Goal: Information Seeking & Learning: Learn about a topic

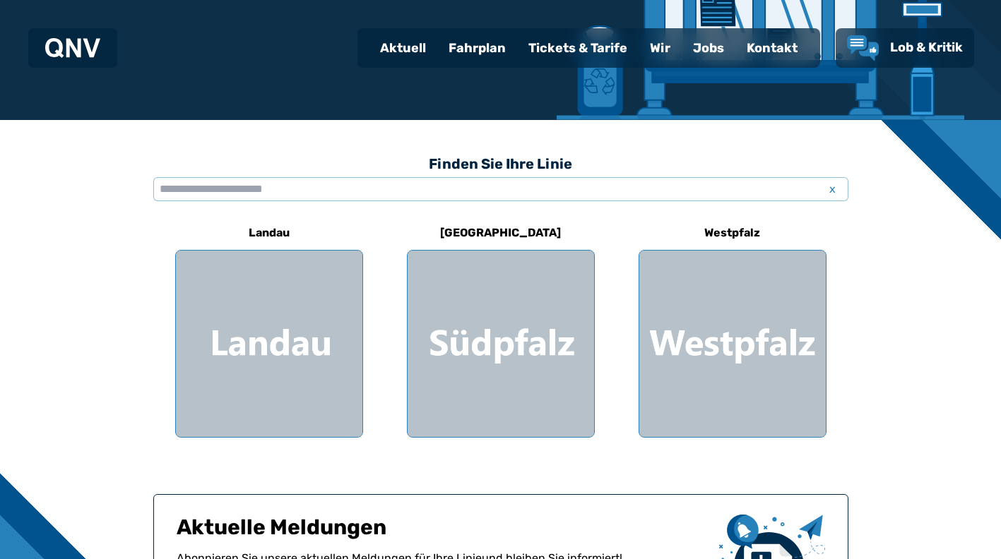
scroll to position [353, 0]
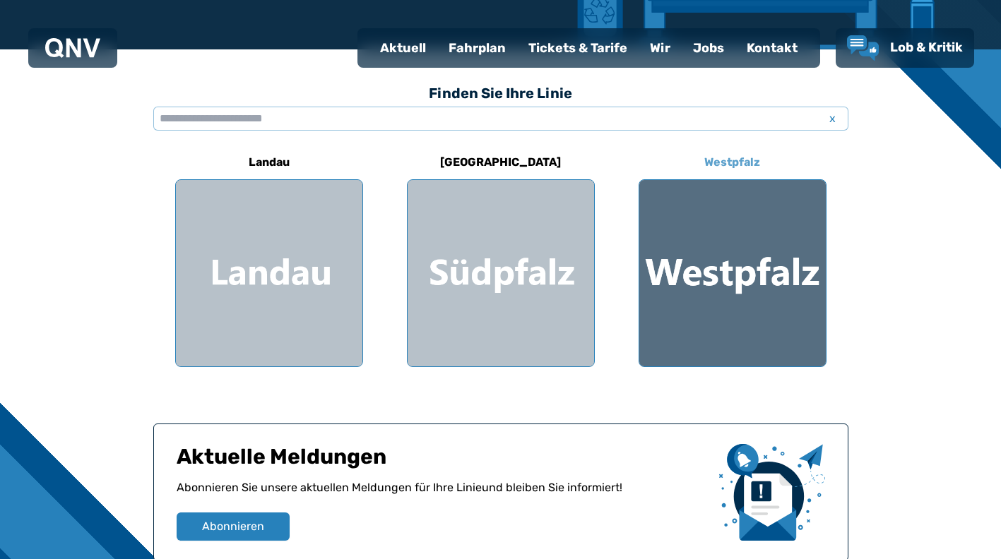
click at [730, 260] on div at bounding box center [732, 273] width 186 height 186
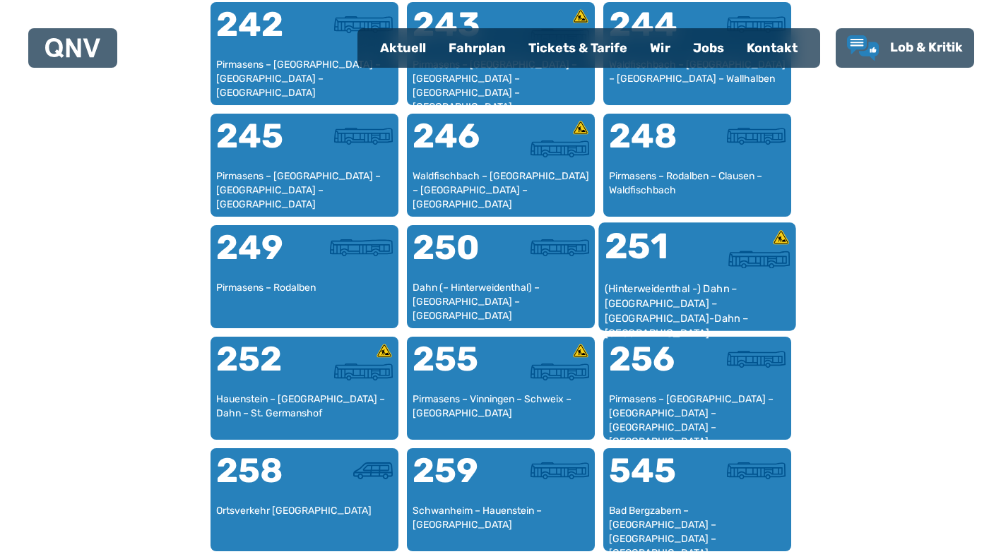
scroll to position [1424, 0]
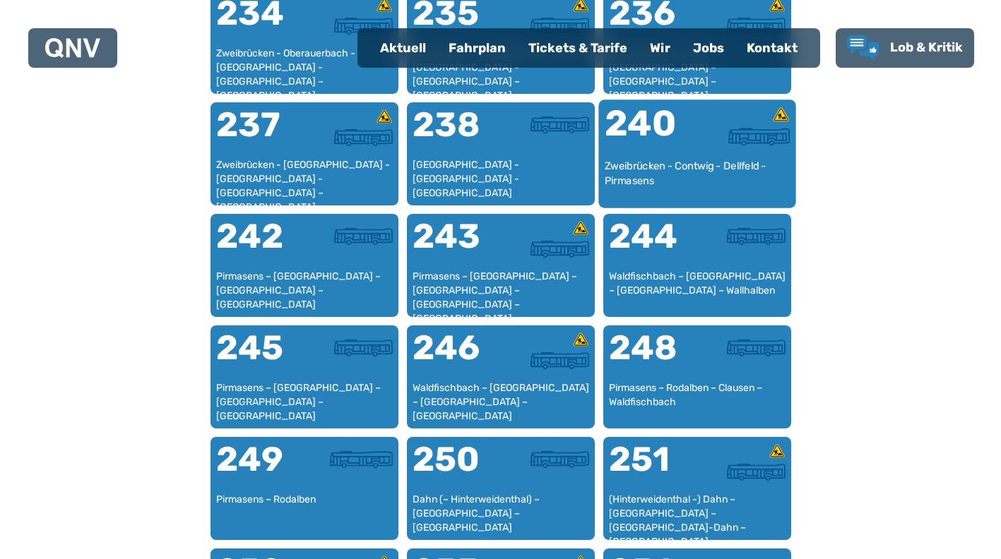
click at [667, 168] on div "Zweibrücken - Contwig - Dellfeld - Pirmasens" at bounding box center [697, 180] width 186 height 43
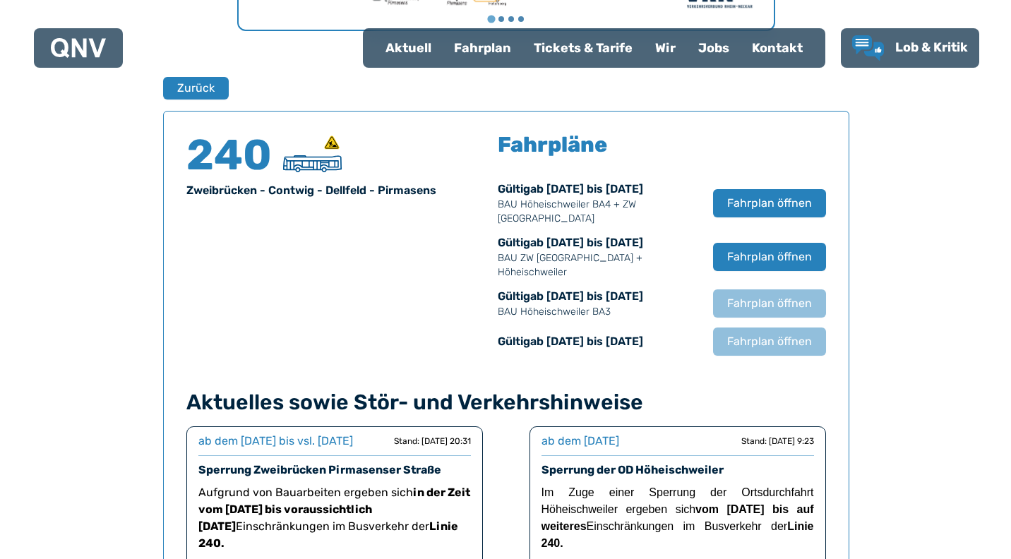
scroll to position [821, 0]
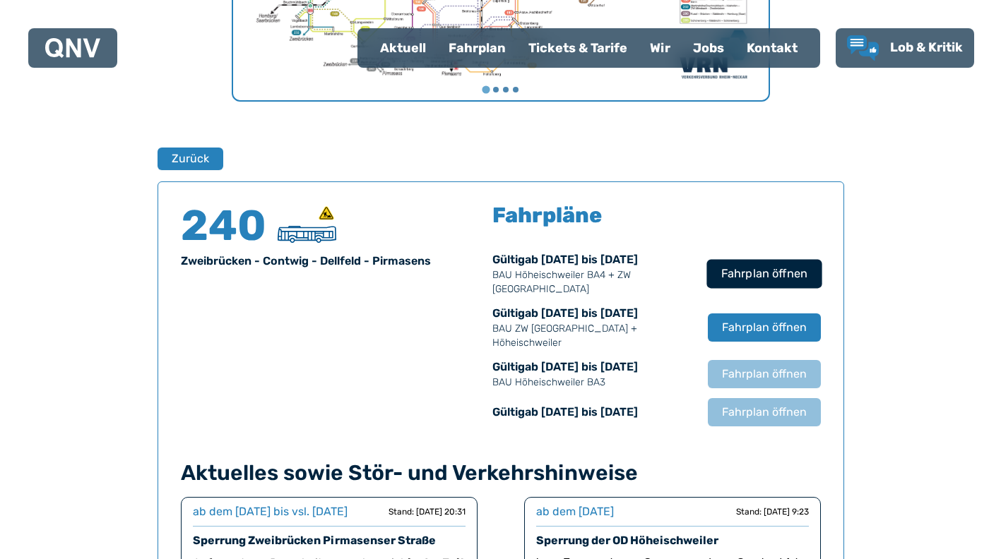
click at [773, 278] on span "Fahrplan öffnen" at bounding box center [763, 274] width 86 height 17
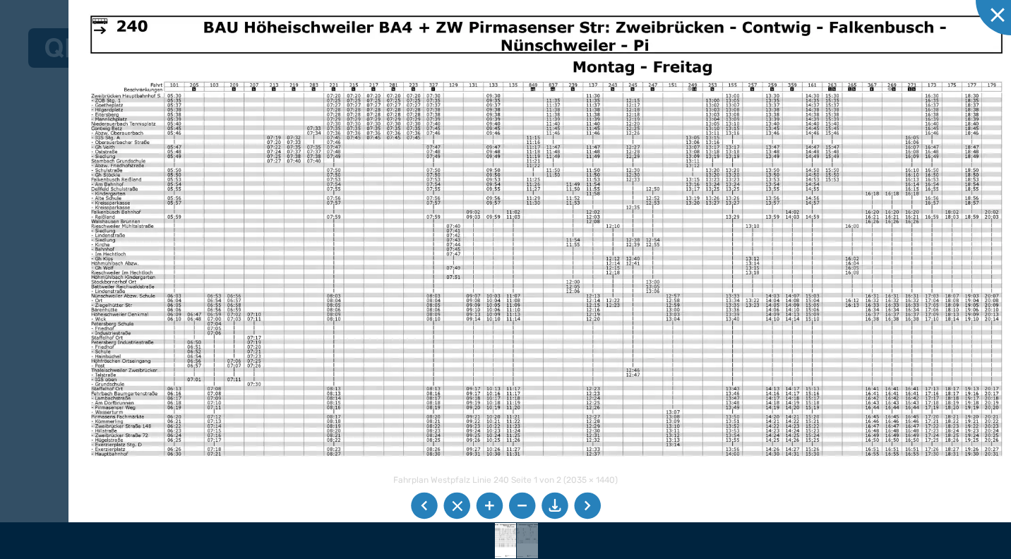
click at [668, 501] on img at bounding box center [546, 332] width 956 height 676
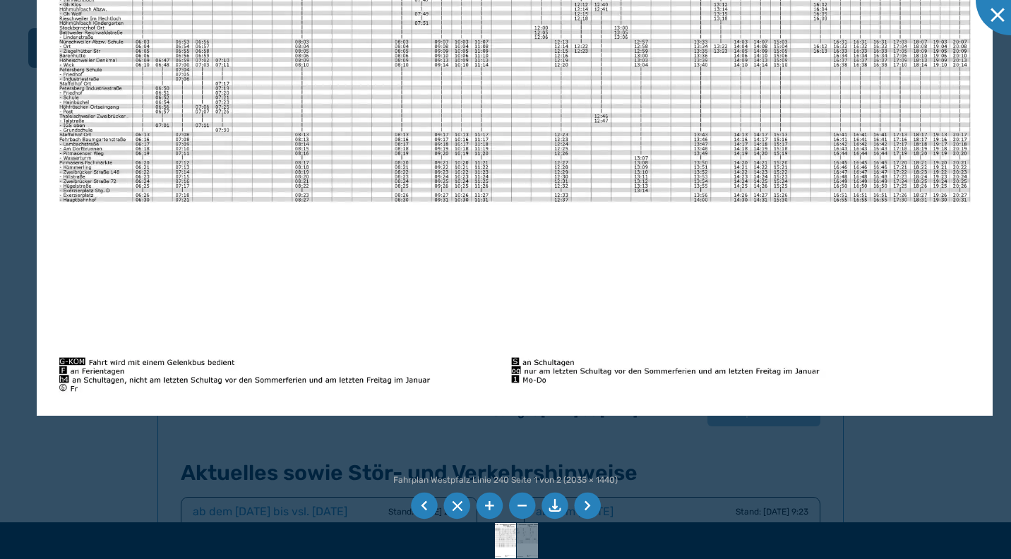
click at [508, 152] on img at bounding box center [515, 77] width 956 height 676
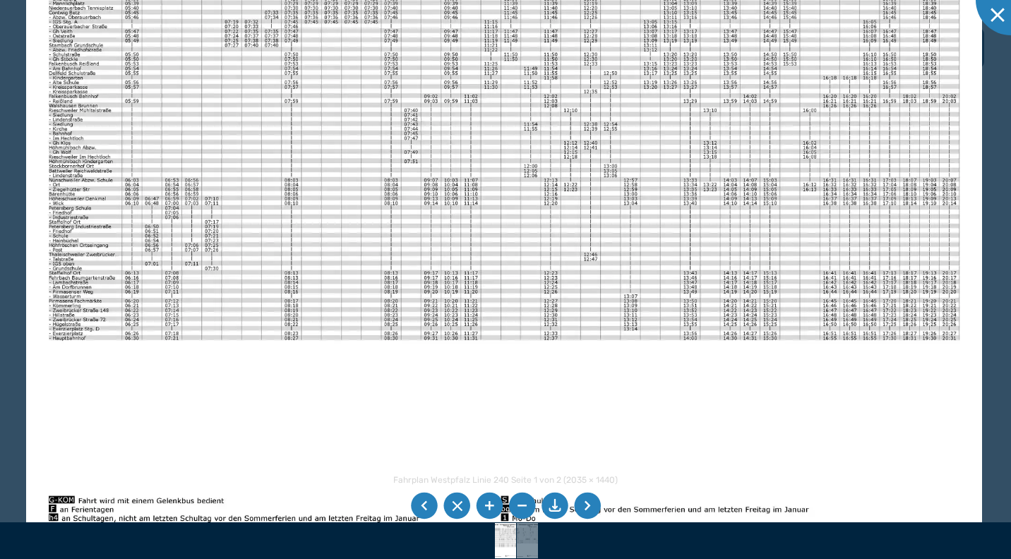
click at [212, 233] on img at bounding box center [504, 216] width 956 height 676
click at [88, 233] on img at bounding box center [504, 216] width 956 height 676
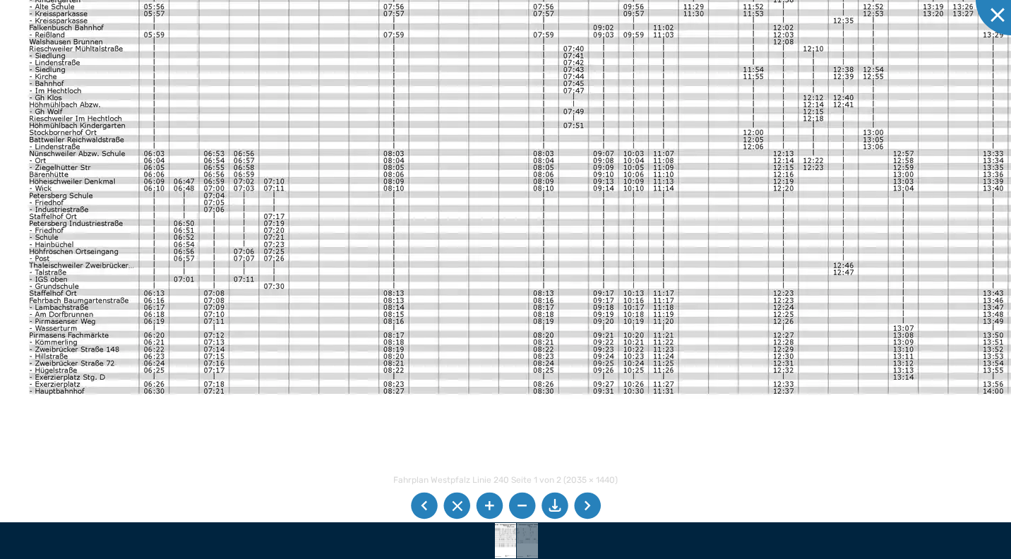
click at [90, 232] on img at bounding box center [713, 207] width 1437 height 1017
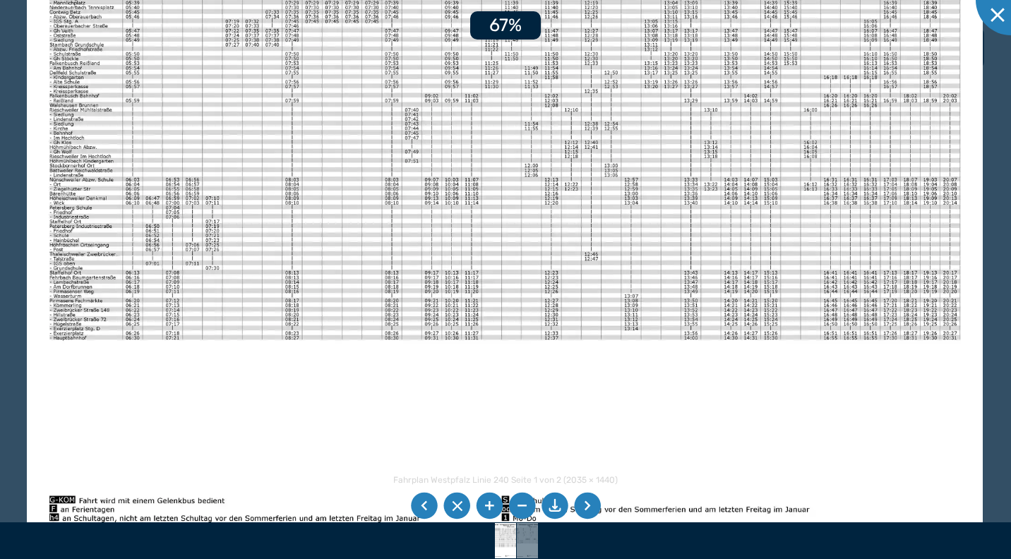
click at [90, 232] on img at bounding box center [505, 215] width 956 height 676
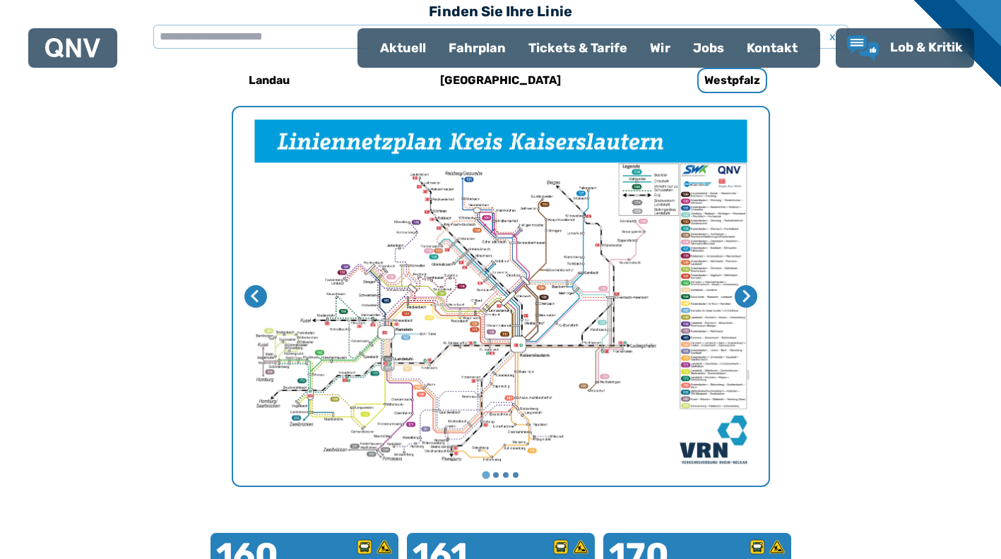
scroll to position [364, 0]
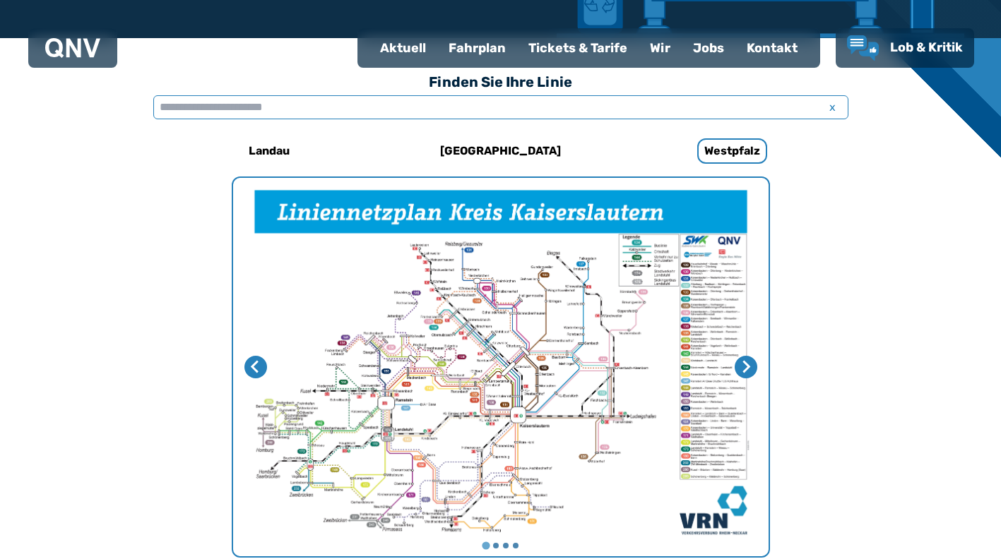
click at [286, 112] on input "text" at bounding box center [500, 107] width 695 height 24
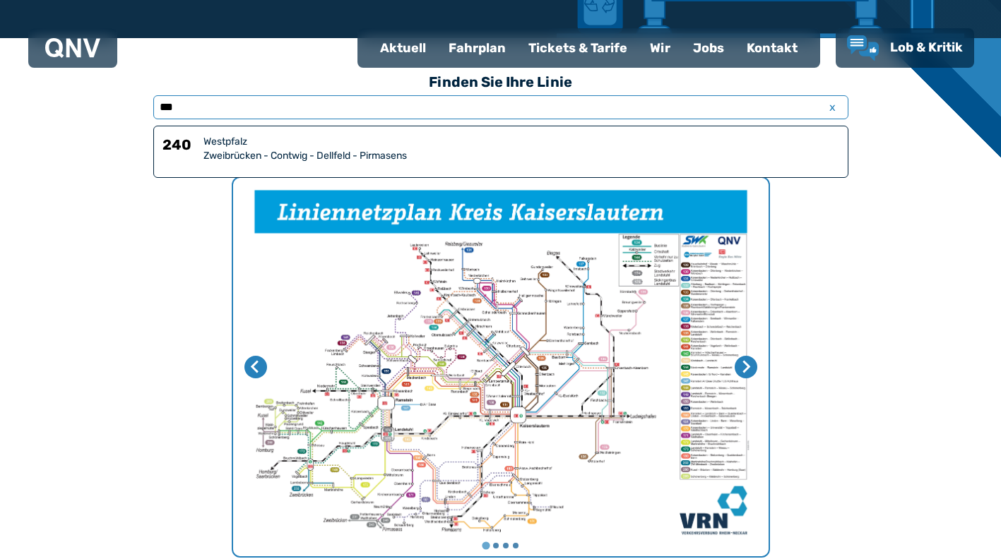
type input "***"
click at [755, 359] on div "My Favorite Images" at bounding box center [500, 367] width 535 height 378
click at [740, 369] on icon "Nächste Seite" at bounding box center [745, 367] width 14 height 14
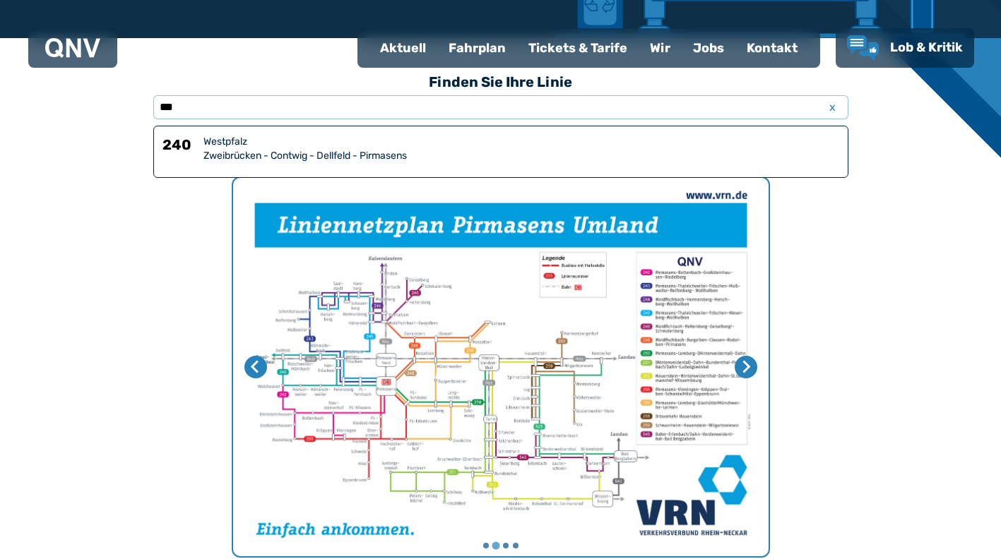
click at [546, 312] on img "2 von 4" at bounding box center [500, 367] width 535 height 378
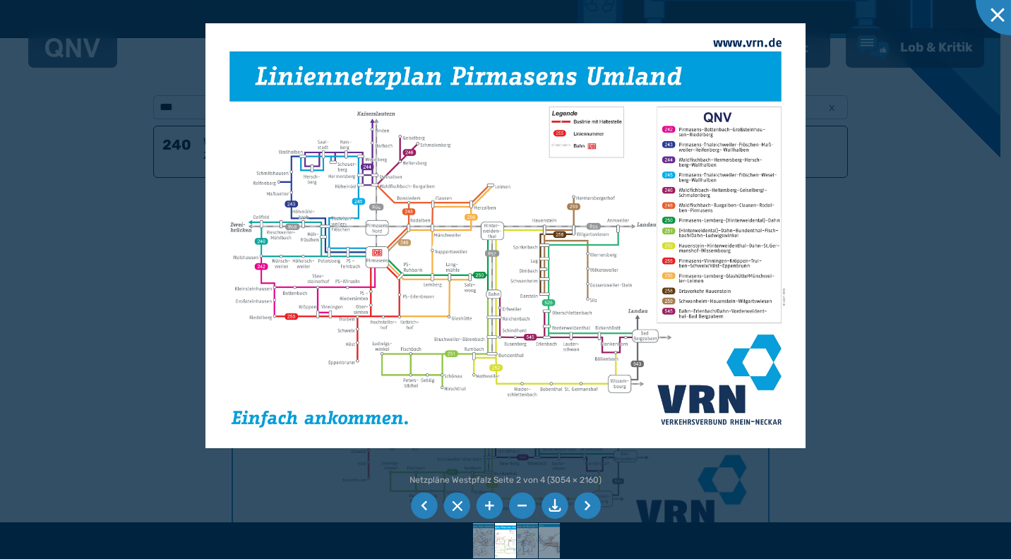
click at [340, 262] on img at bounding box center [505, 235] width 600 height 424
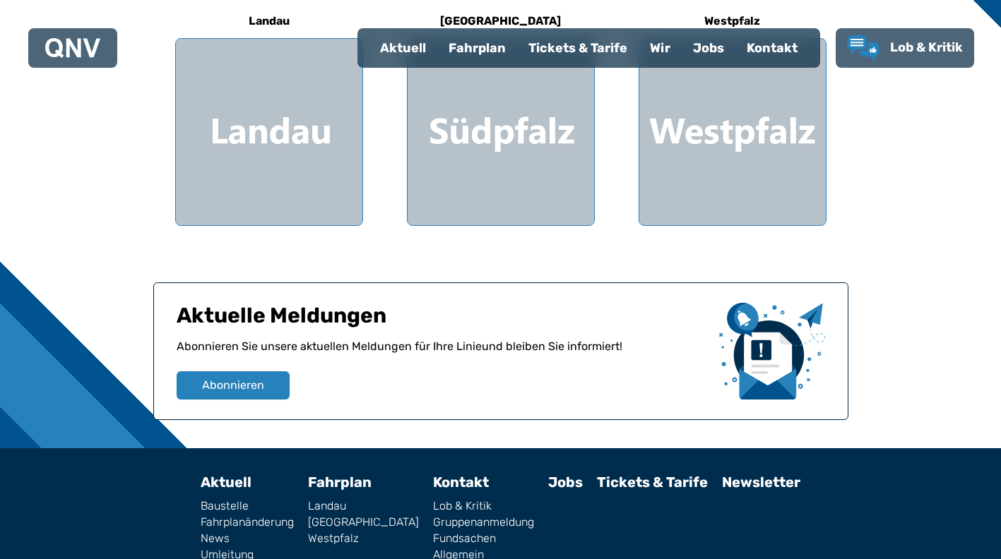
scroll to position [561, 0]
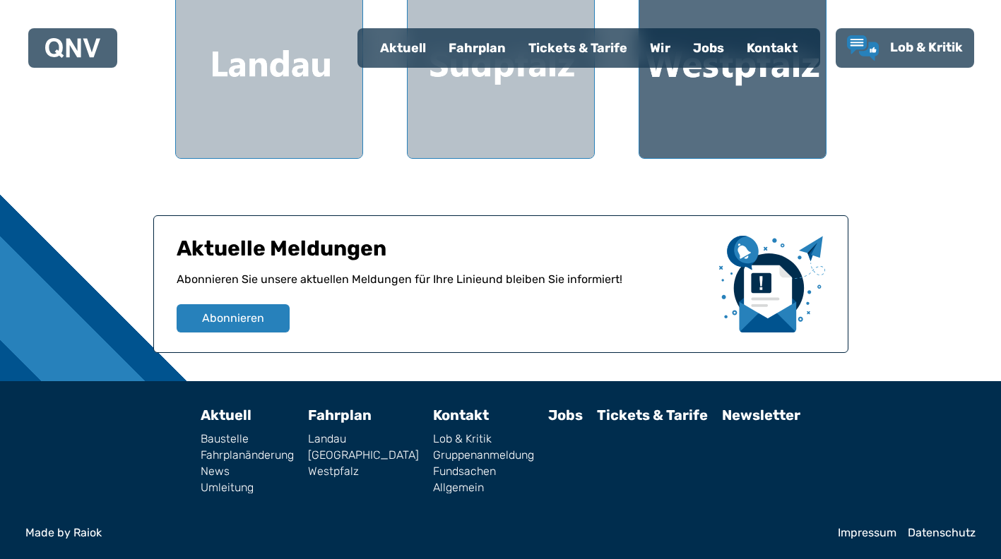
click at [748, 85] on div at bounding box center [732, 65] width 186 height 186
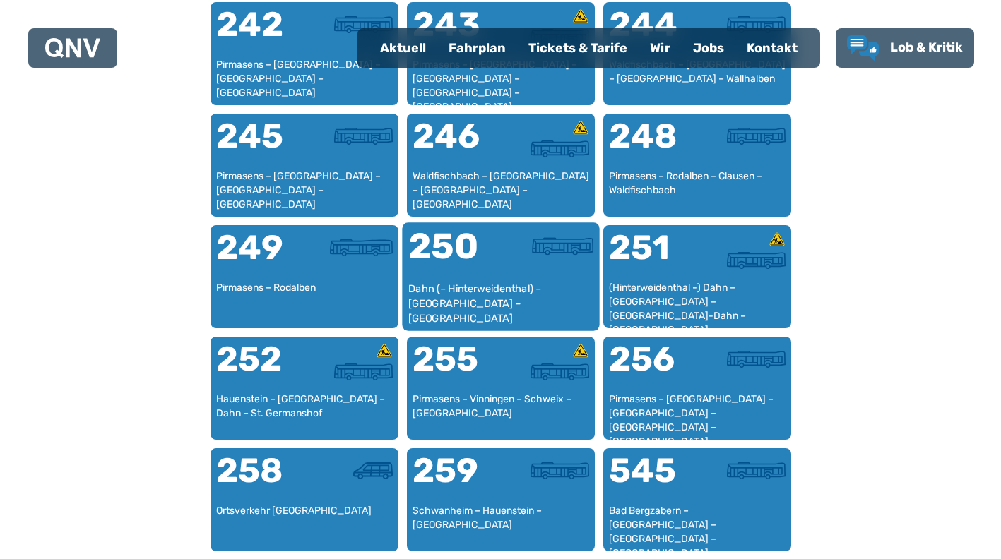
scroll to position [1706, 0]
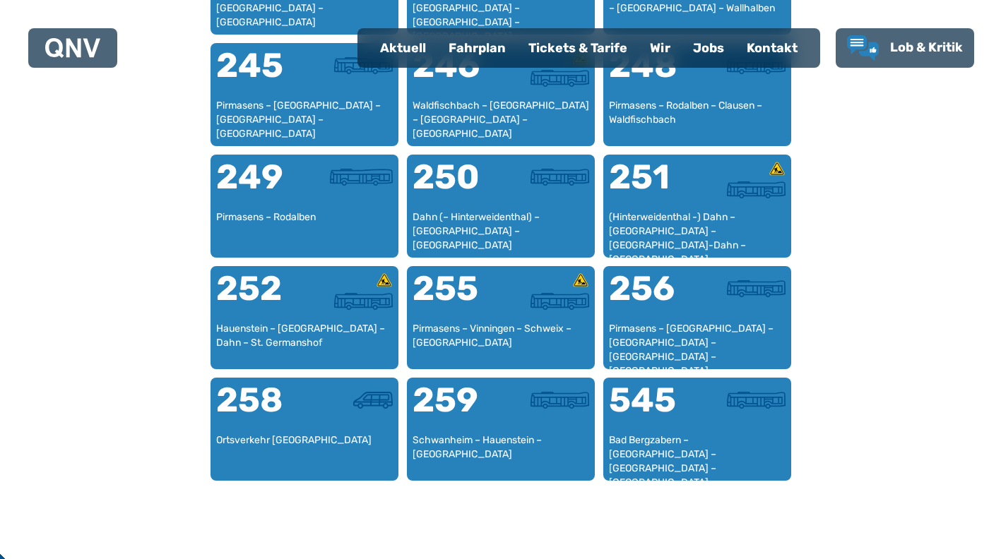
click at [576, 39] on div "Tickets & Tarife" at bounding box center [577, 48] width 121 height 37
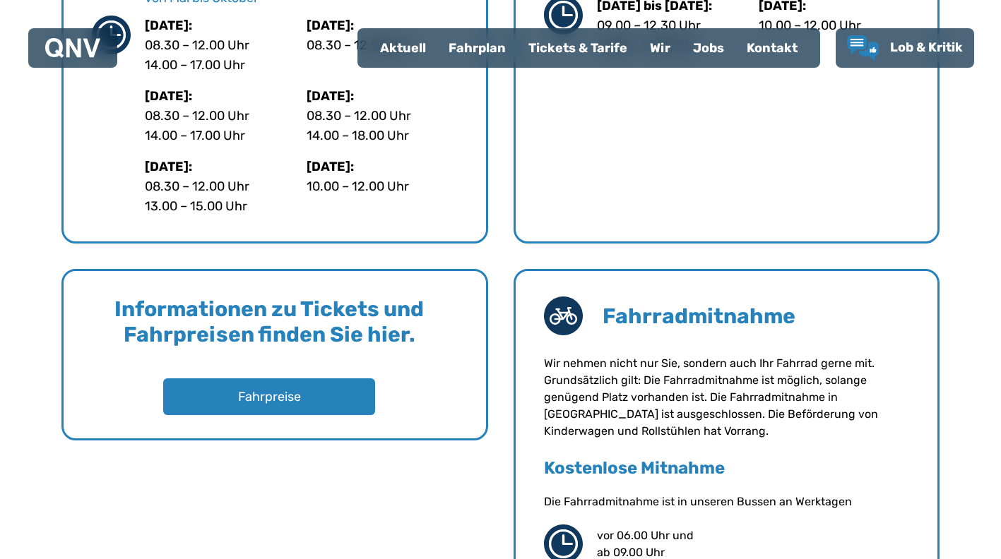
scroll to position [989, 0]
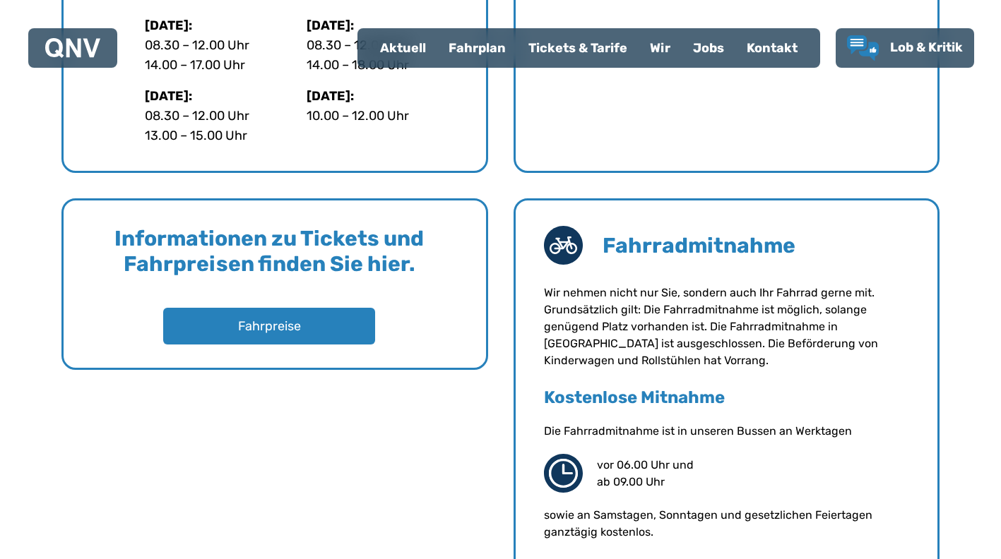
click at [457, 44] on div "Fahrplan" at bounding box center [477, 48] width 80 height 37
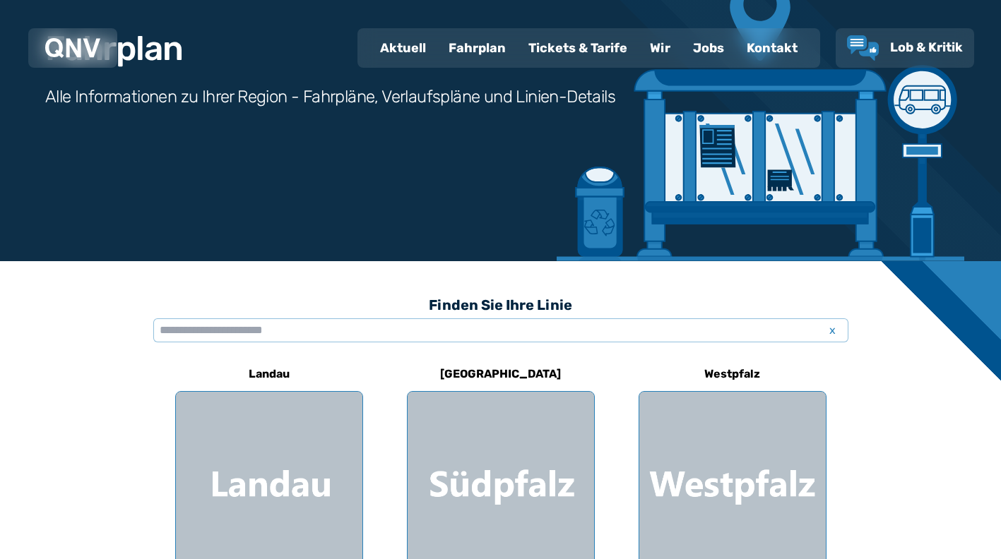
scroll to position [212, 0]
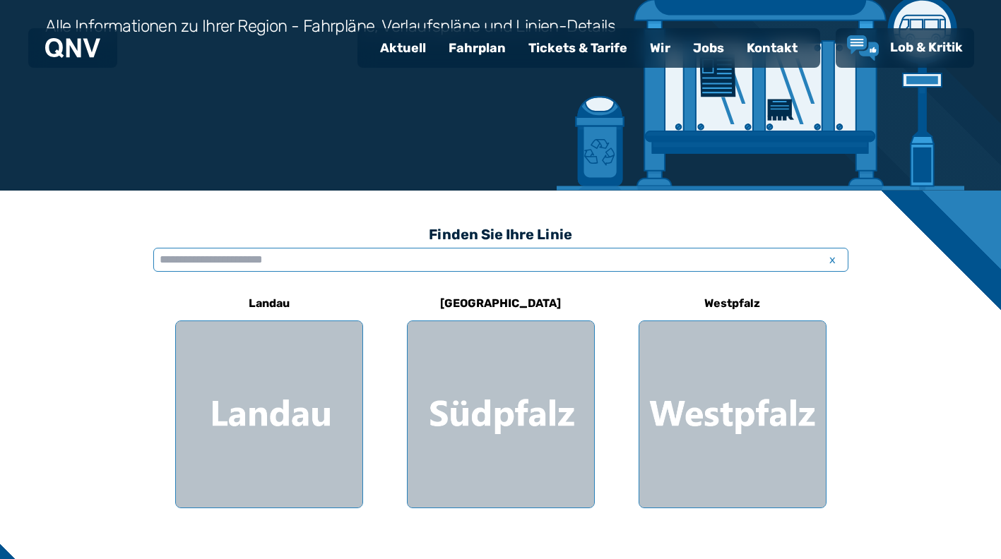
click at [313, 251] on input "text" at bounding box center [500, 260] width 695 height 24
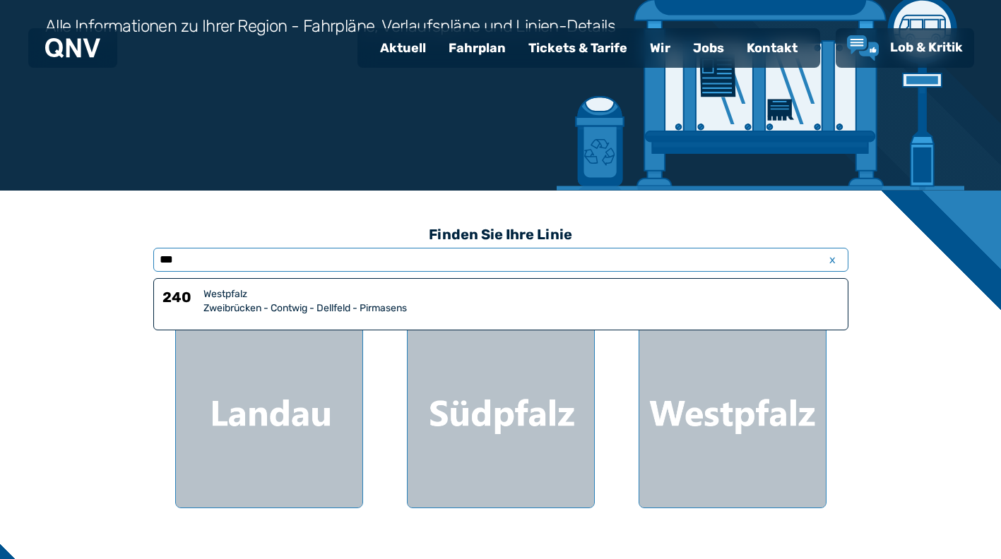
type input "***"
click at [261, 297] on div "Westpfalz" at bounding box center [521, 294] width 636 height 14
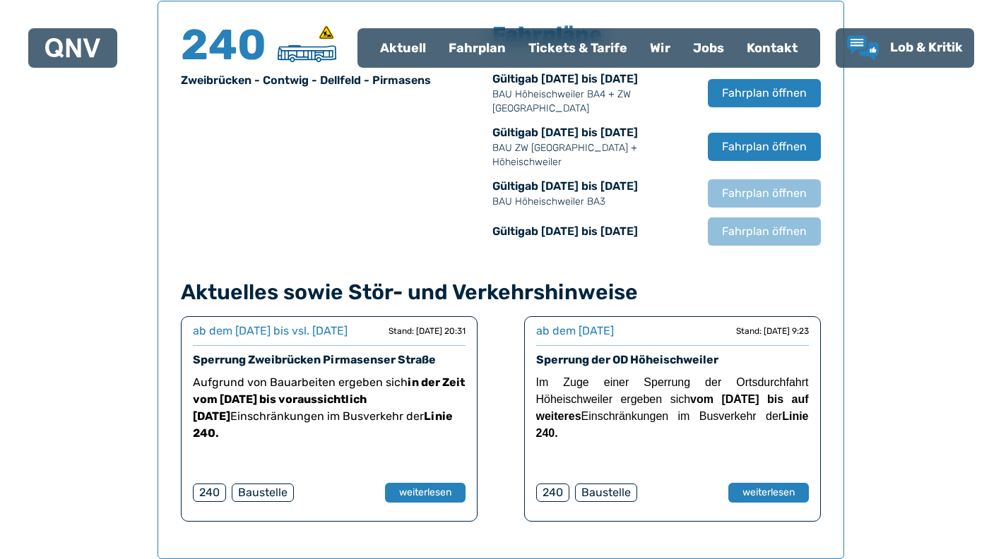
scroll to position [1143, 0]
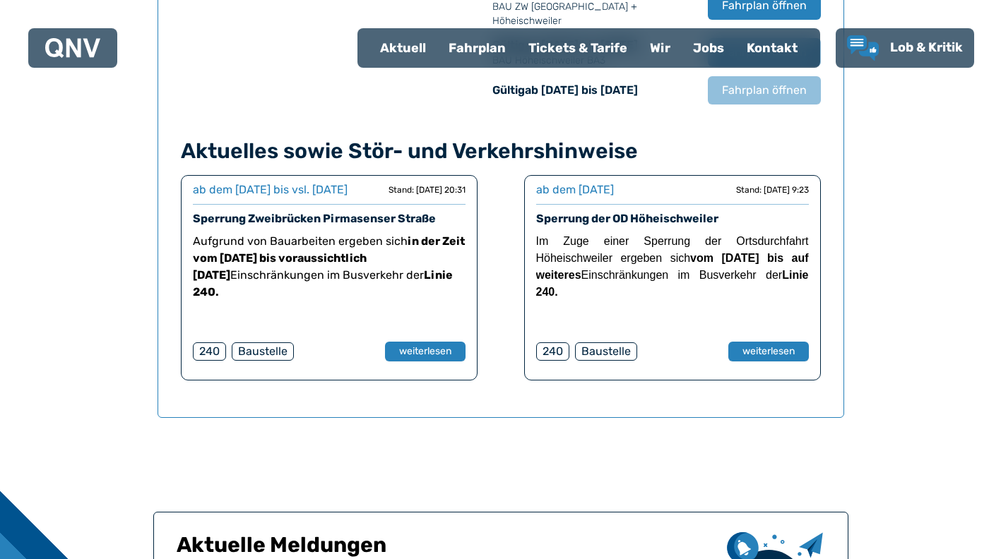
click at [341, 277] on strong "in der Zeit vom [DATE] bis voraussichtlich [DATE]" at bounding box center [329, 257] width 272 height 47
click at [417, 362] on button "weiterlesen" at bounding box center [424, 352] width 82 height 20
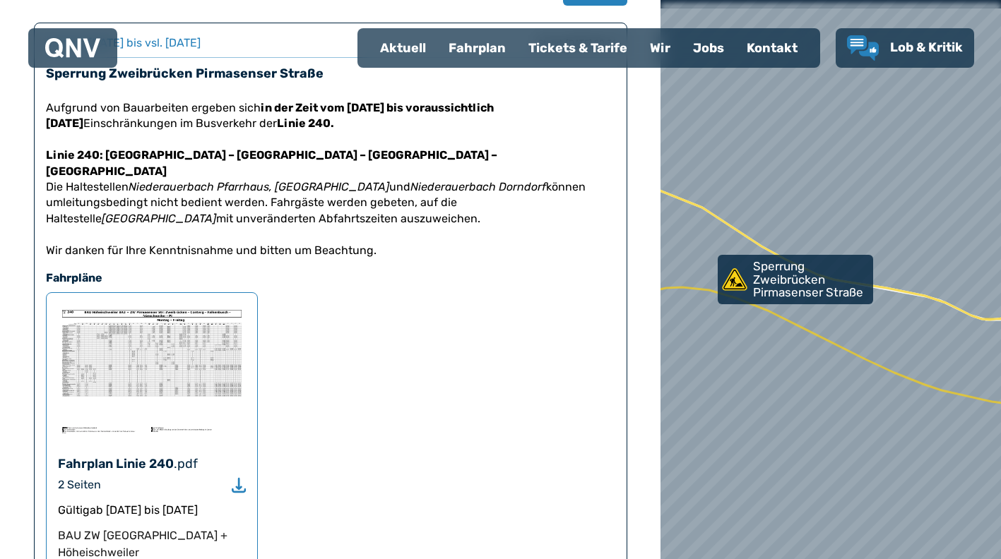
scroll to position [212, 0]
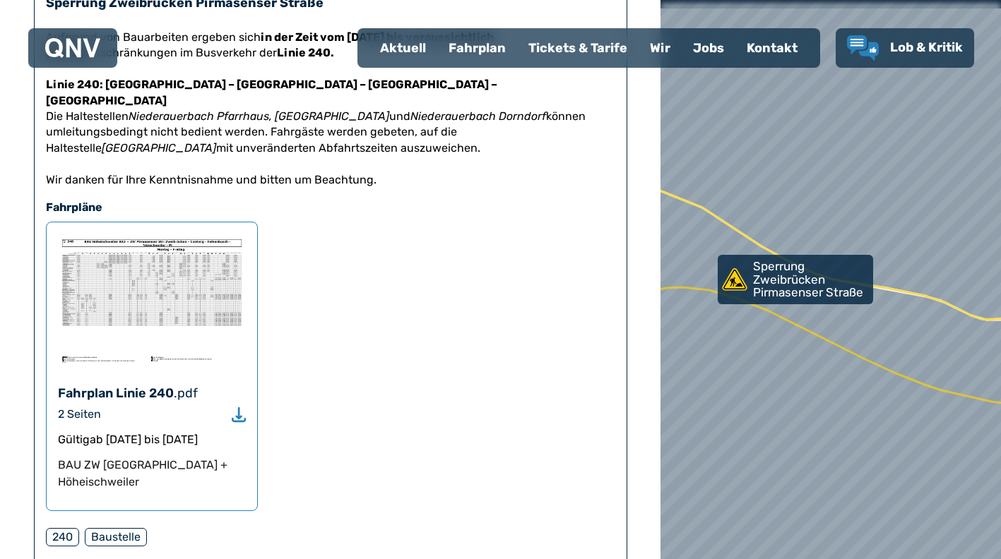
click at [131, 320] on img at bounding box center [152, 301] width 188 height 134
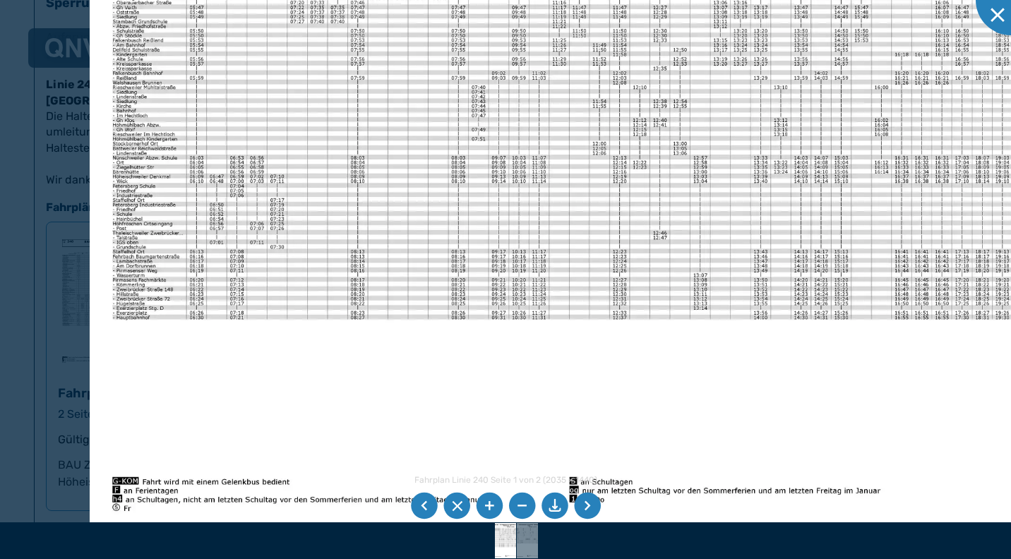
click at [171, 210] on img at bounding box center [573, 194] width 966 height 684
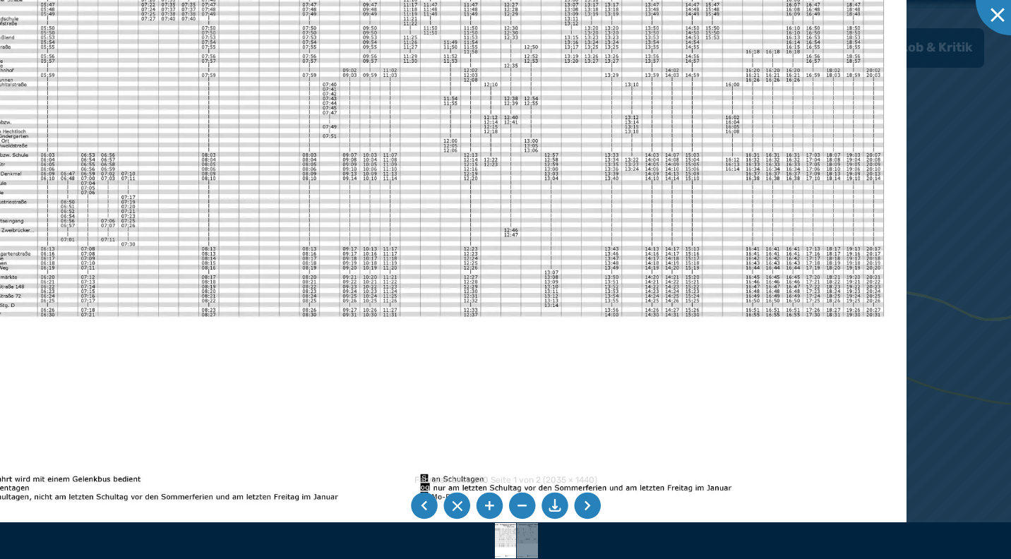
click at [161, 210] on img at bounding box center [424, 192] width 966 height 684
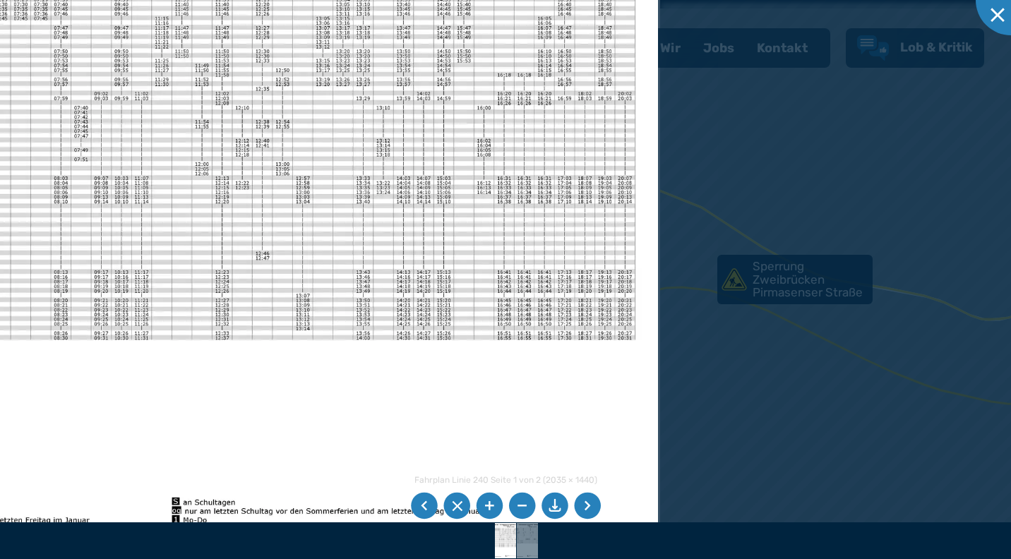
click at [267, 228] on img at bounding box center [175, 215] width 966 height 684
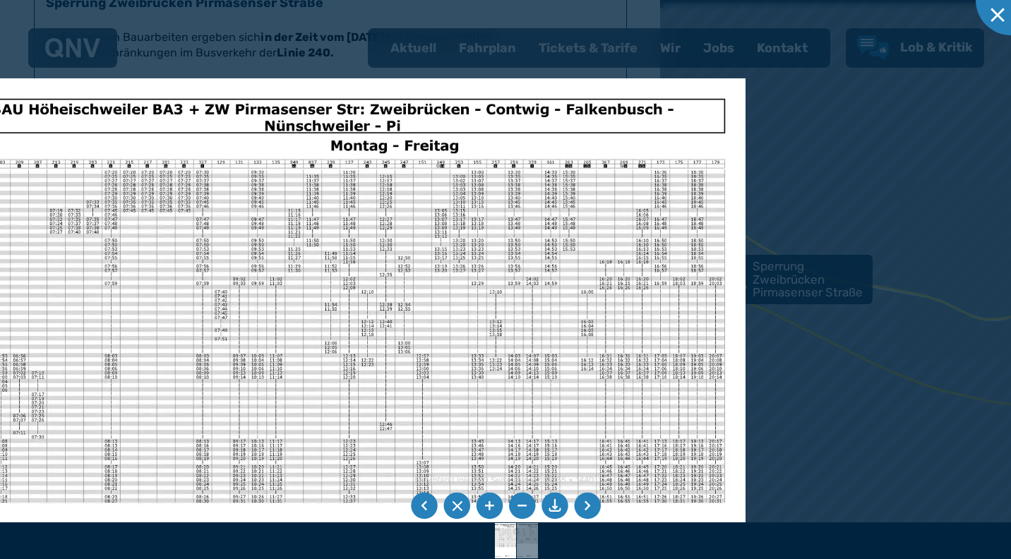
click at [422, 306] on img at bounding box center [306, 388] width 878 height 621
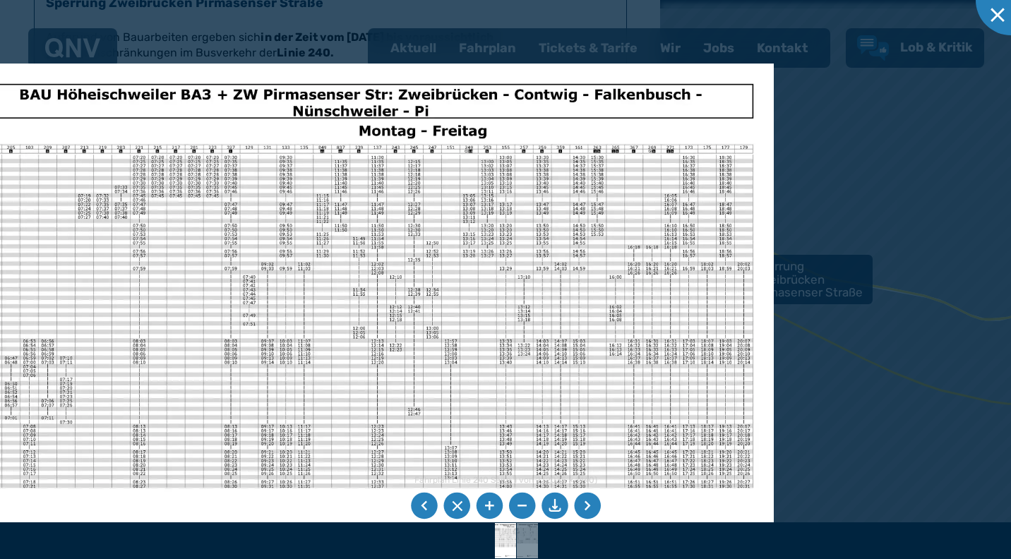
click at [134, 123] on img at bounding box center [334, 374] width 878 height 621
click at [998, 8] on div at bounding box center [1011, 0] width 71 height 71
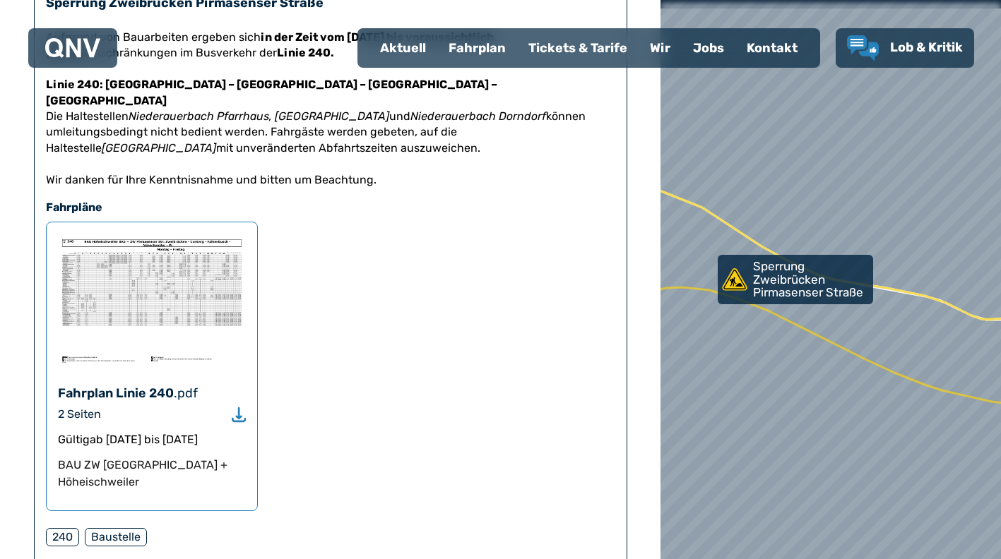
click at [485, 44] on div "Fahrplan" at bounding box center [477, 48] width 80 height 37
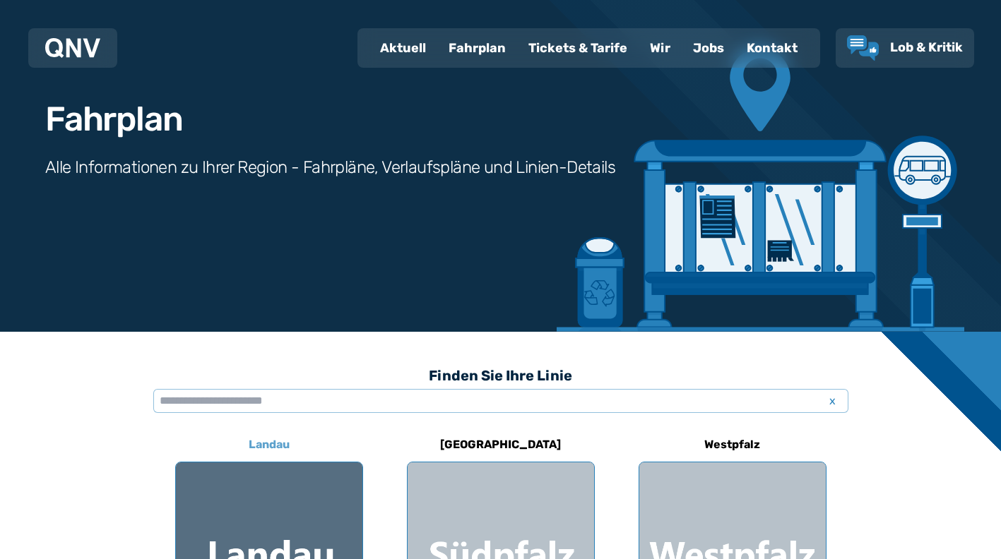
scroll to position [212, 0]
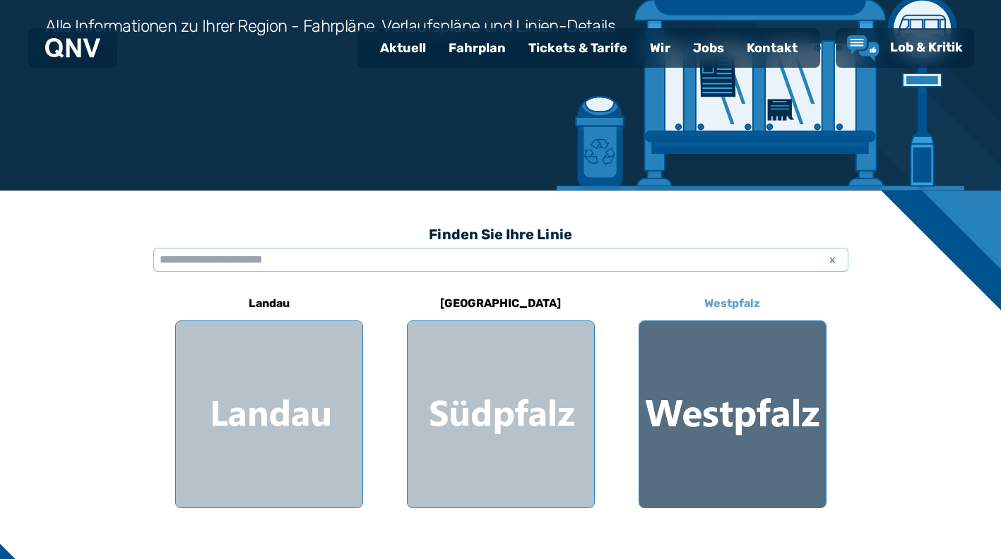
click at [679, 408] on div at bounding box center [732, 414] width 186 height 186
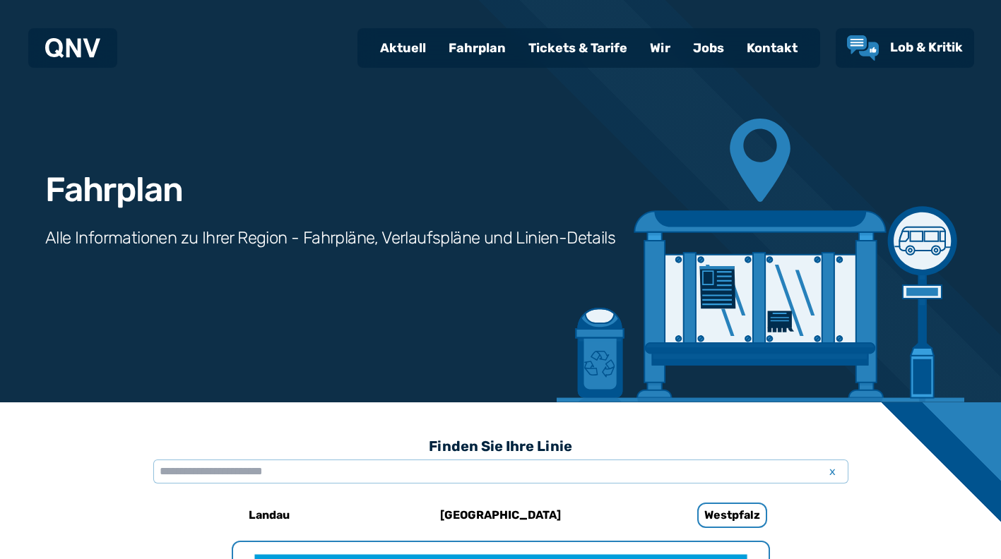
scroll to position [435, 0]
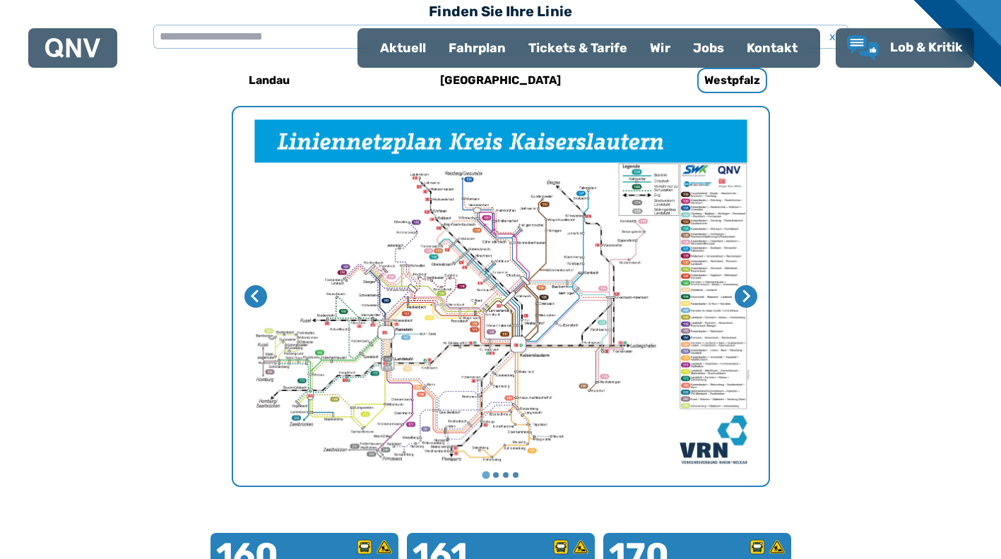
click at [492, 80] on h6 "[GEOGRAPHIC_DATA]" at bounding box center [500, 80] width 132 height 23
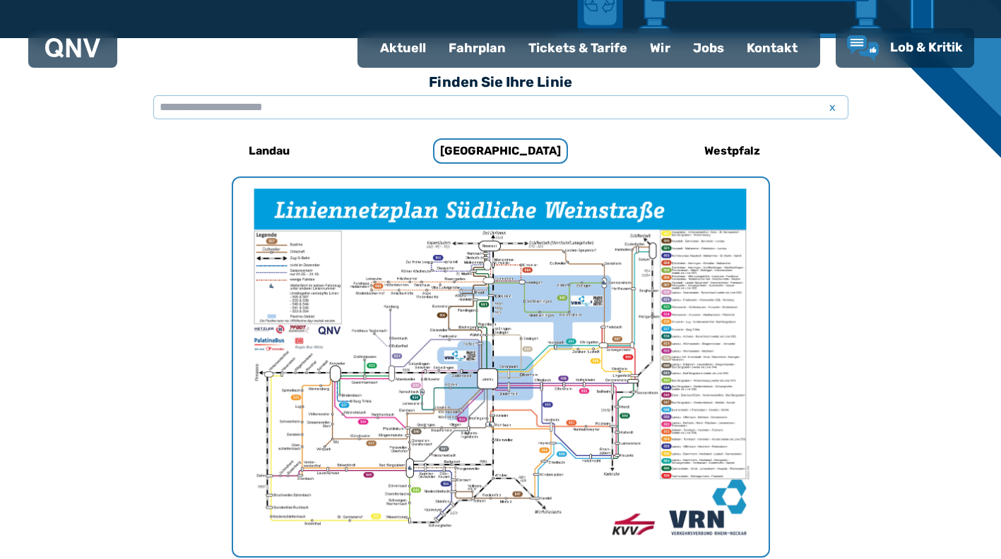
scroll to position [294, 0]
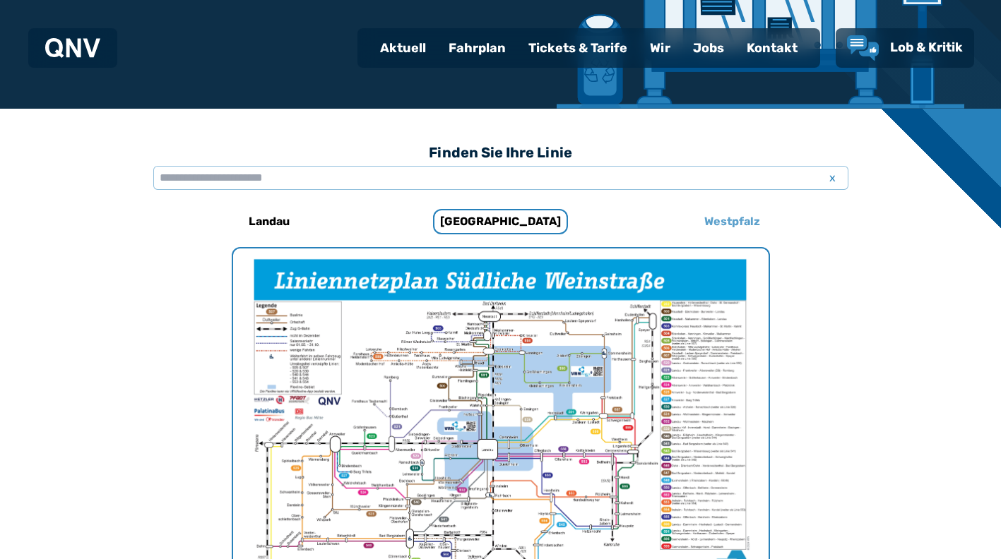
click at [729, 216] on h6 "Westpfalz" at bounding box center [731, 221] width 67 height 23
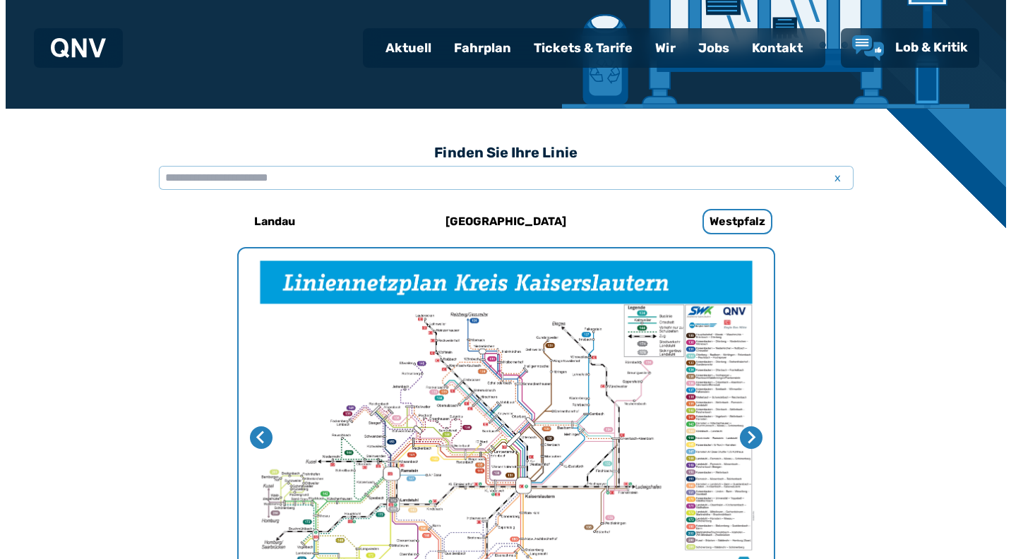
scroll to position [364, 0]
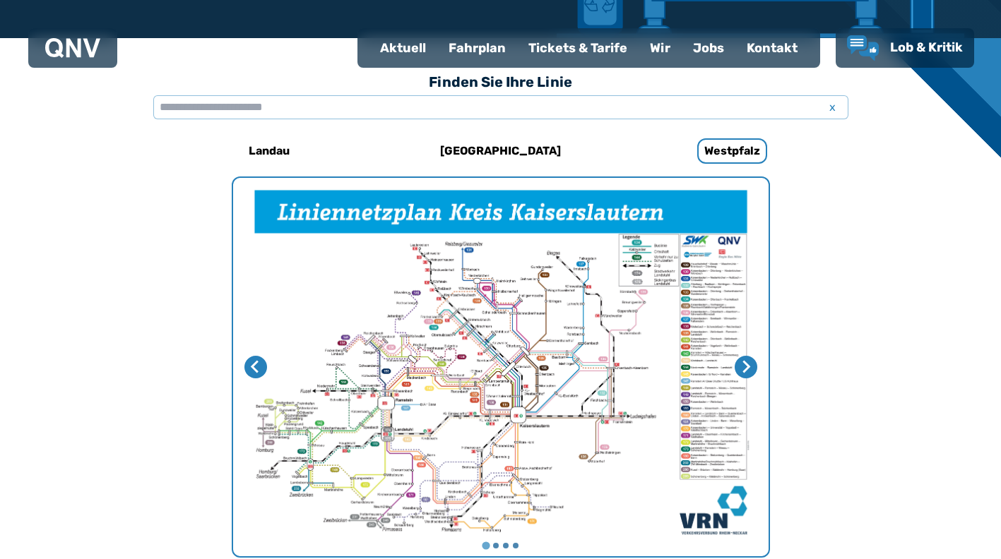
click at [697, 301] on img "1 von 4" at bounding box center [500, 367] width 535 height 378
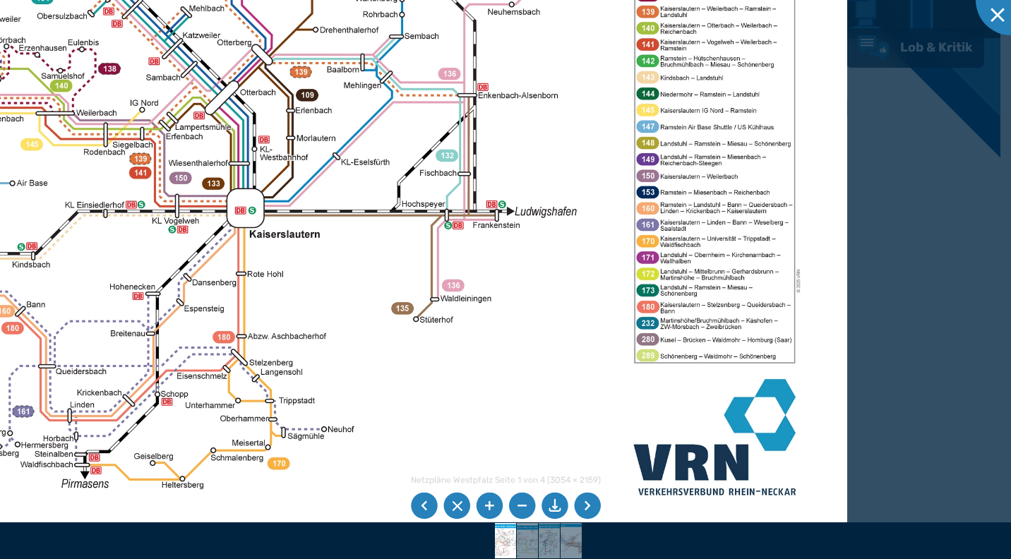
click at [722, 193] on img at bounding box center [203, 93] width 1287 height 910
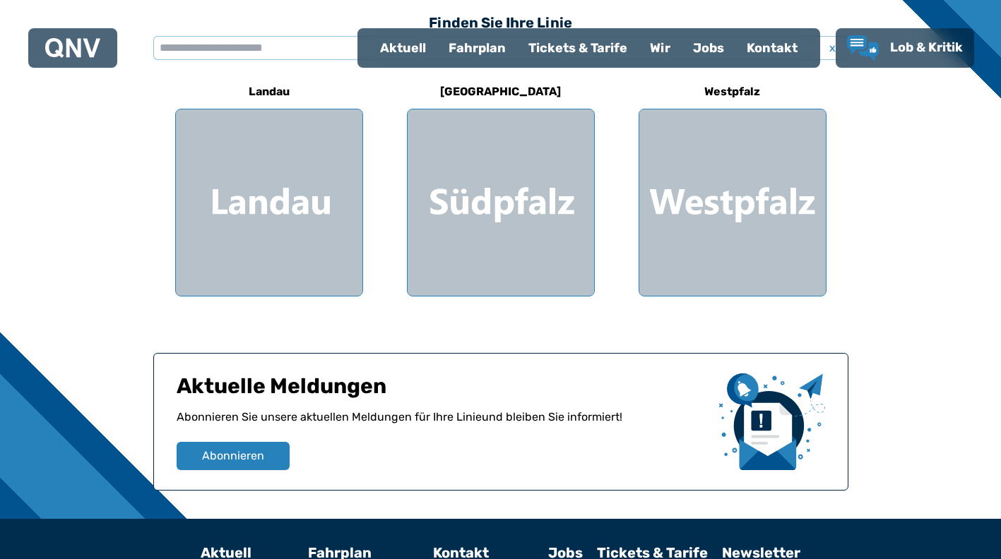
scroll to position [561, 0]
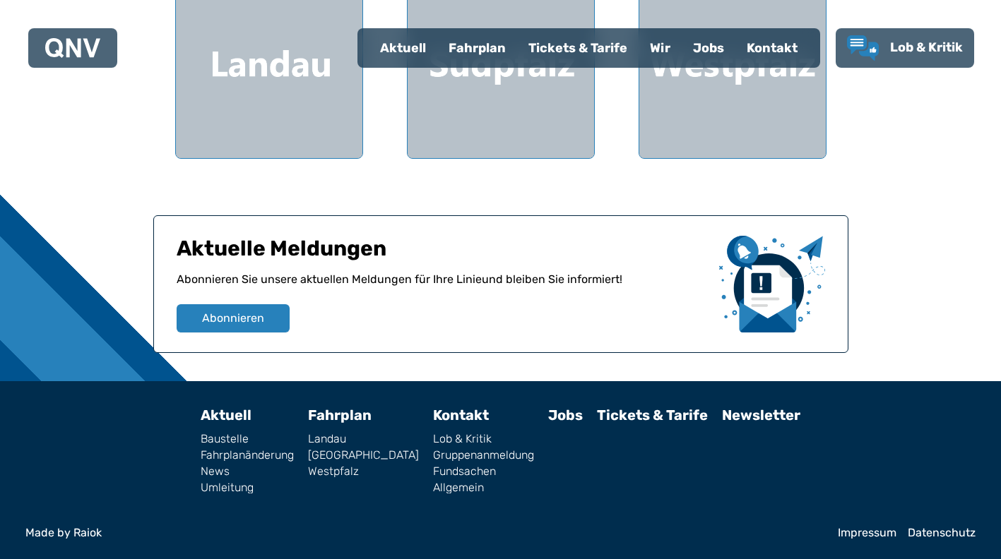
click at [362, 470] on link "Westpfalz" at bounding box center [363, 471] width 111 height 11
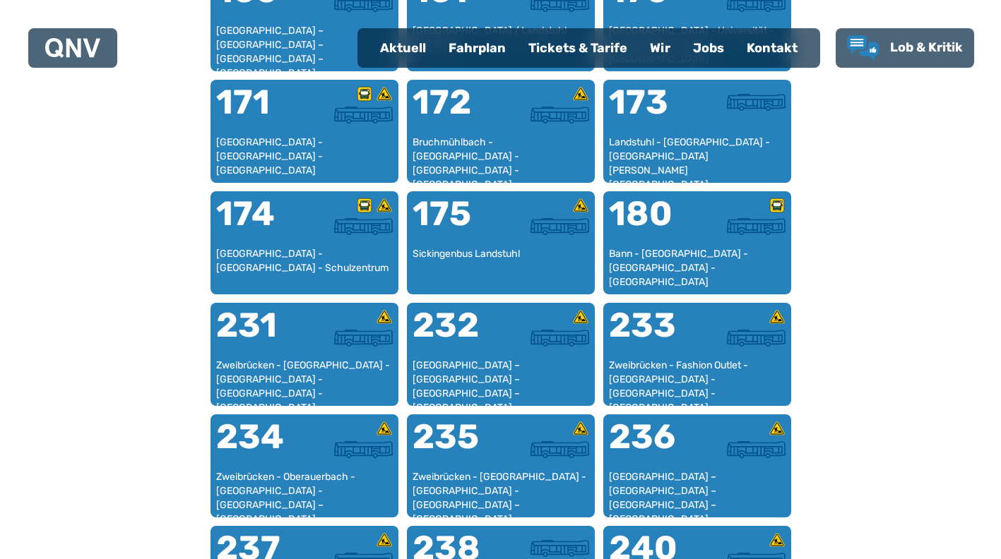
scroll to position [1071, 0]
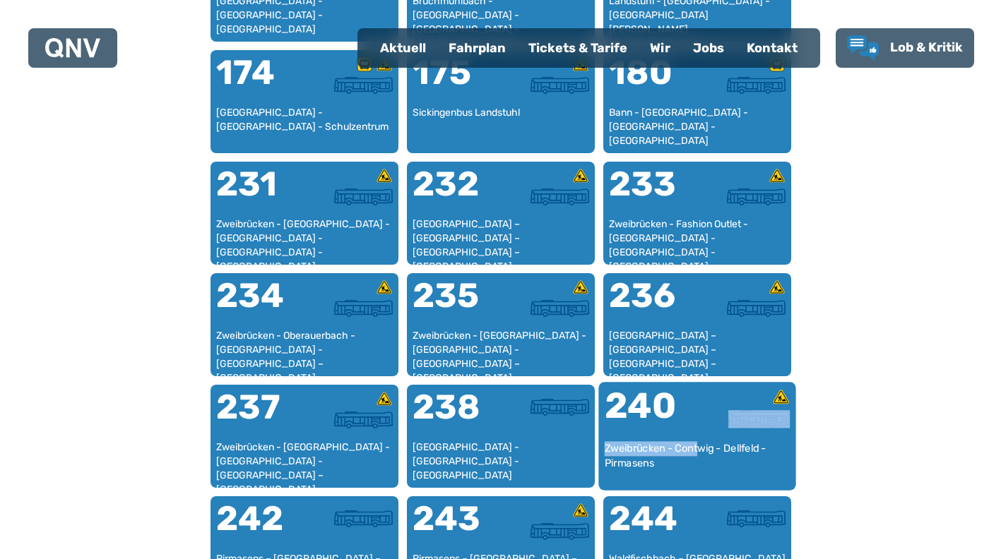
click at [697, 439] on div "240 Zweibrücken - Contwig - Dellfeld - Pirmasens" at bounding box center [696, 436] width 197 height 108
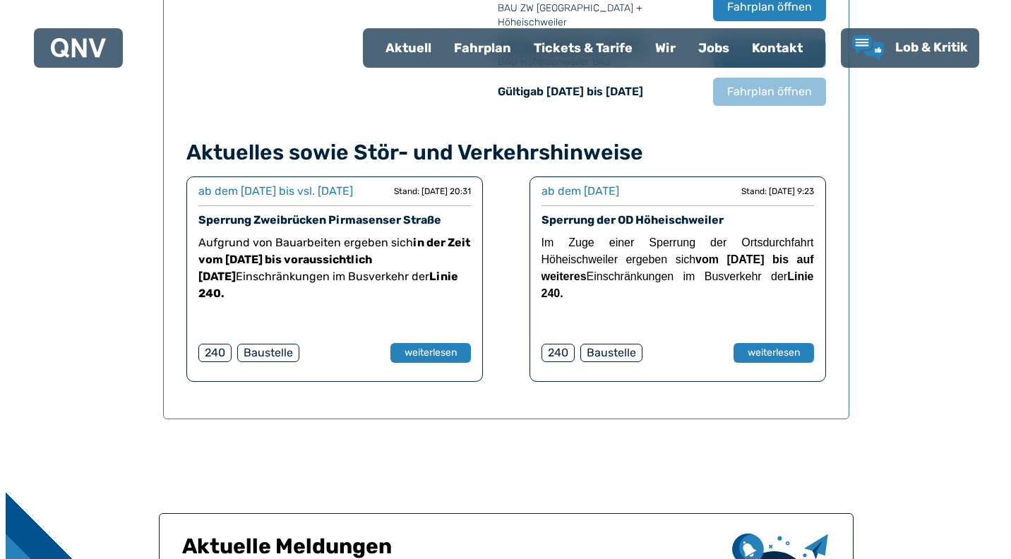
scroll to position [931, 0]
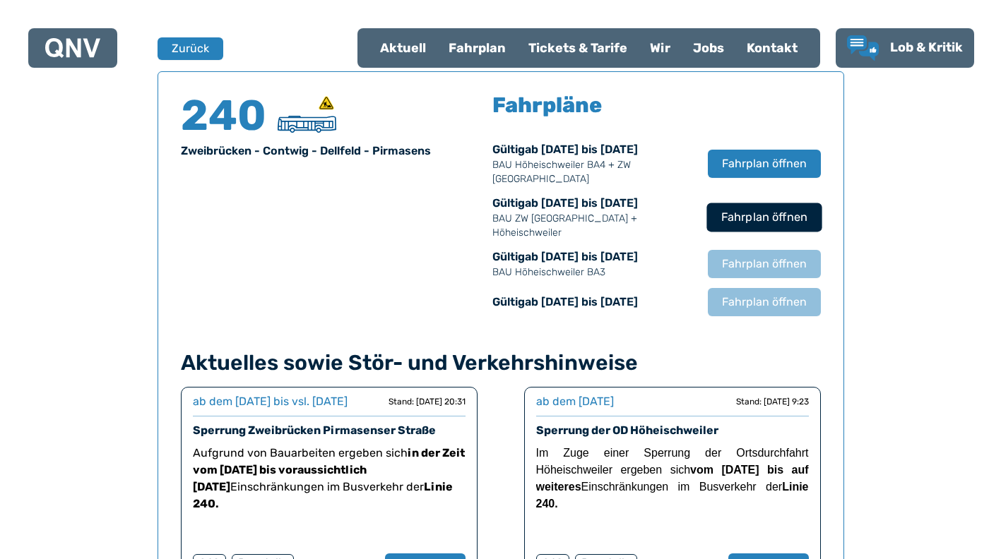
click at [739, 217] on span "Fahrplan öffnen" at bounding box center [763, 217] width 86 height 17
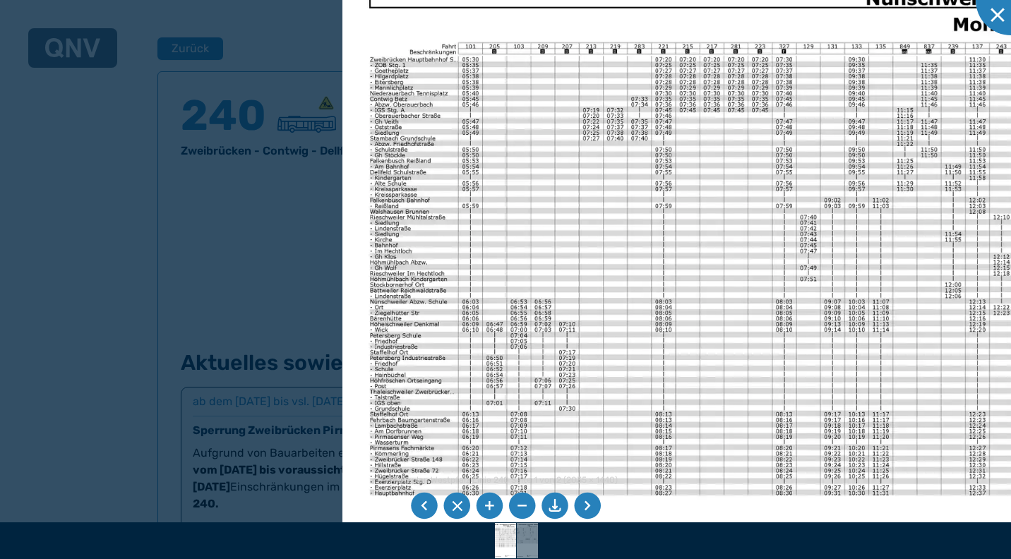
click at [689, 374] on img at bounding box center [920, 345] width 1157 height 819
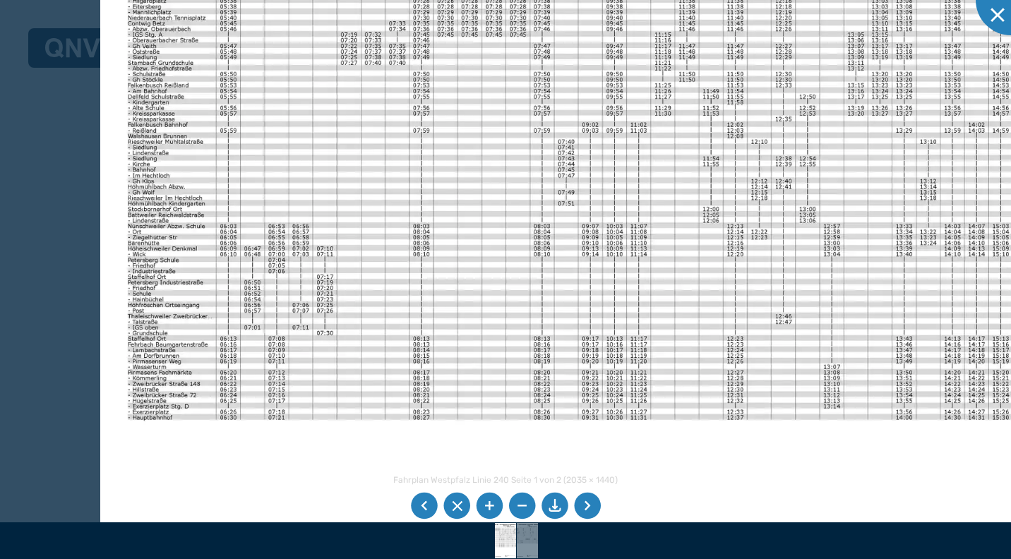
click at [446, 298] on img at bounding box center [678, 269] width 1157 height 819
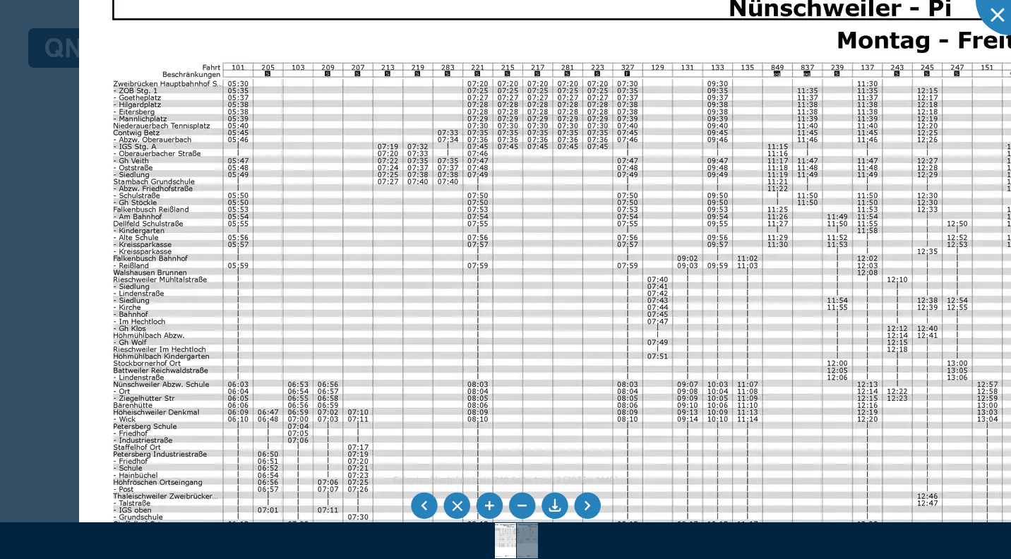
click at [362, 458] on img at bounding box center [797, 438] width 1437 height 1017
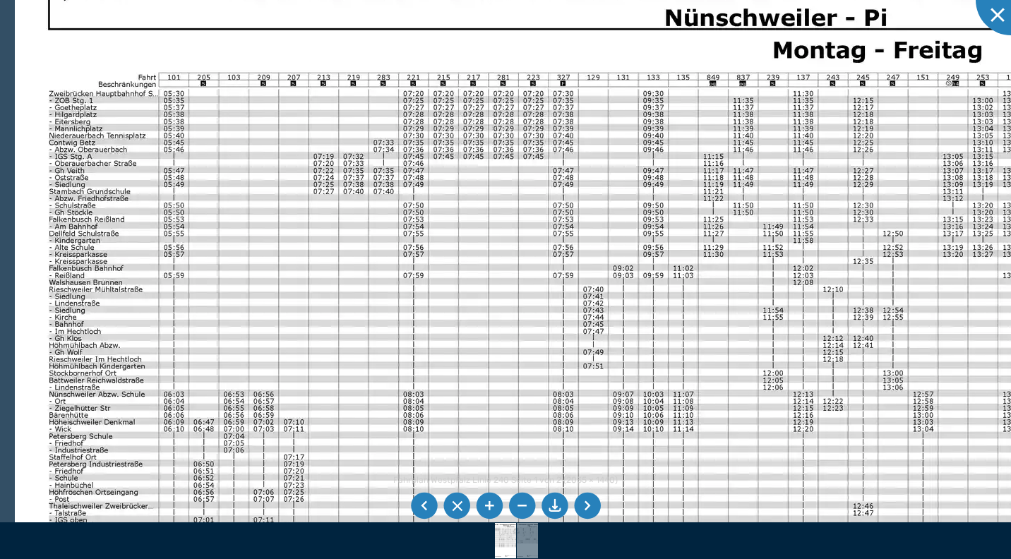
click at [490, 434] on img at bounding box center [733, 448] width 1437 height 1017
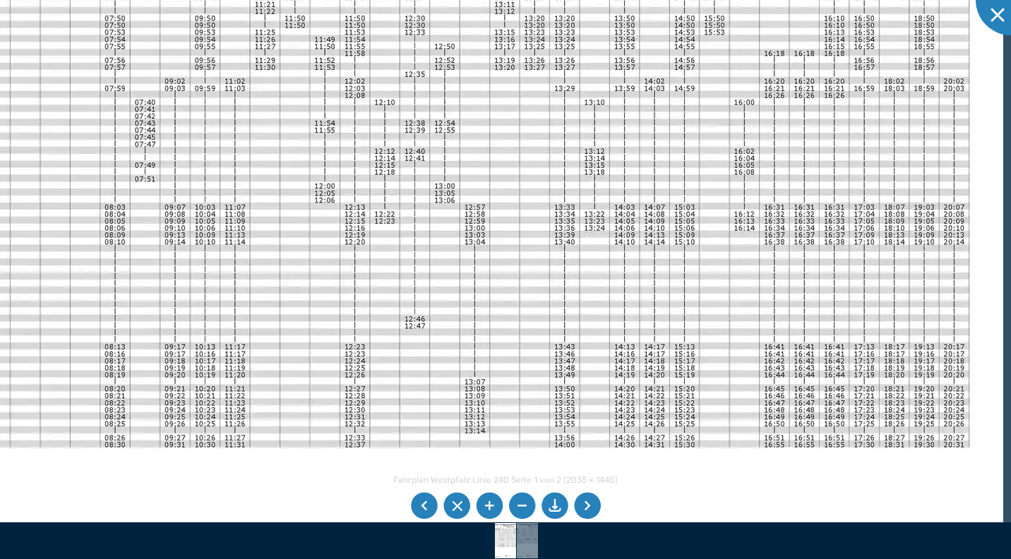
click at [398, 72] on img at bounding box center [284, 261] width 1437 height 1017
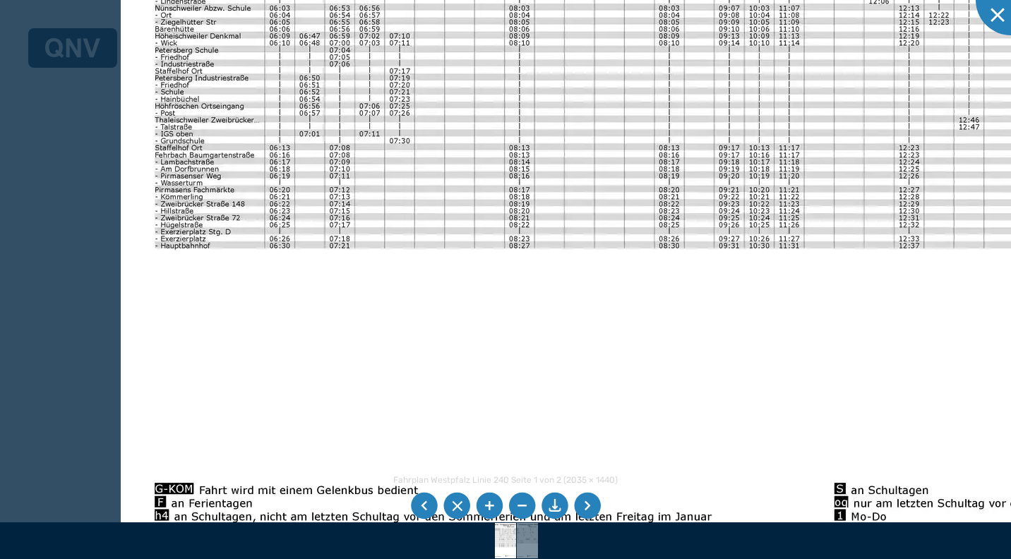
click at [511, 506] on div "Fahrplan Westpfalz Linie 240 Seite 1 von 2 (2035 × 1440) 100%" at bounding box center [505, 279] width 1011 height 559
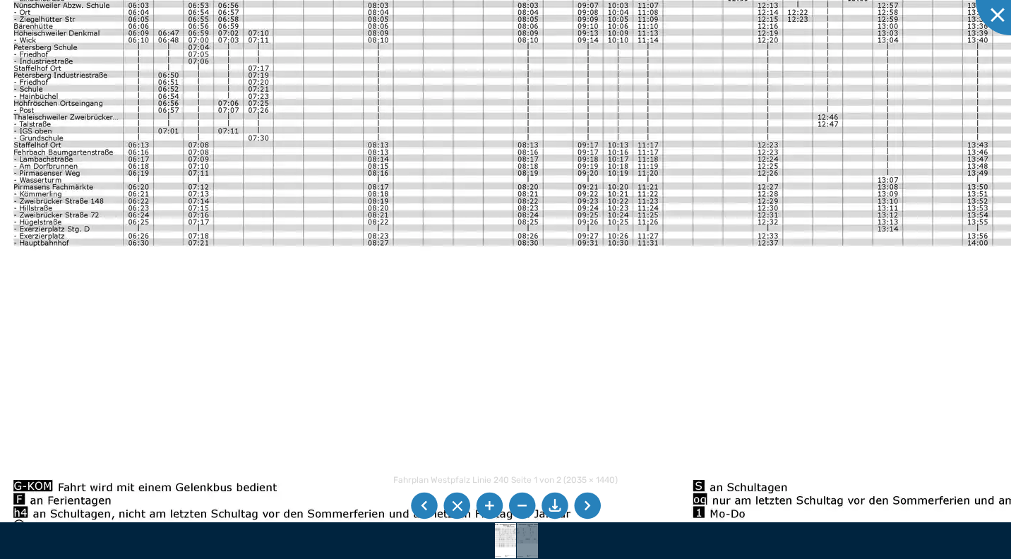
click at [547, 470] on img at bounding box center [698, 59] width 1437 height 1017
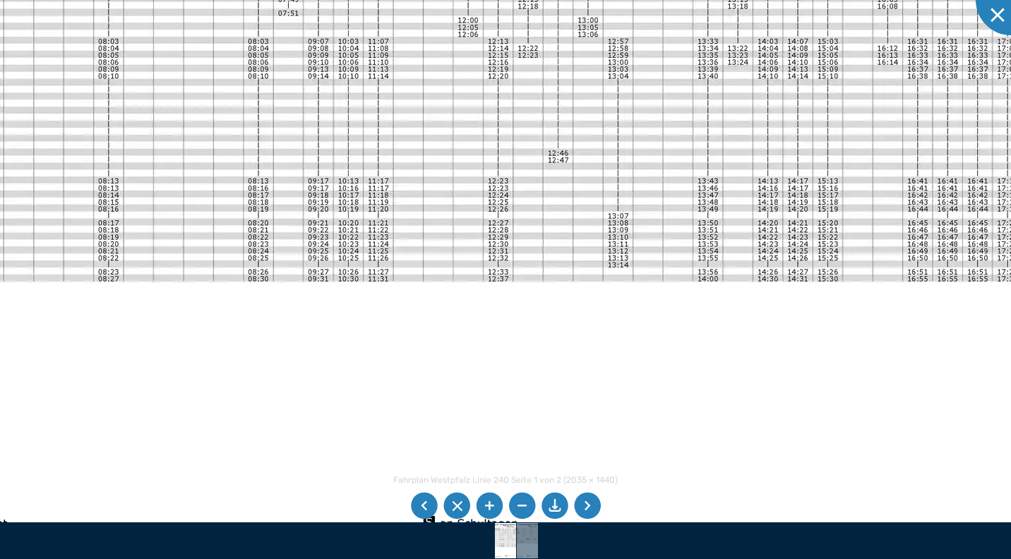
click at [454, 415] on img at bounding box center [428, 95] width 1437 height 1017
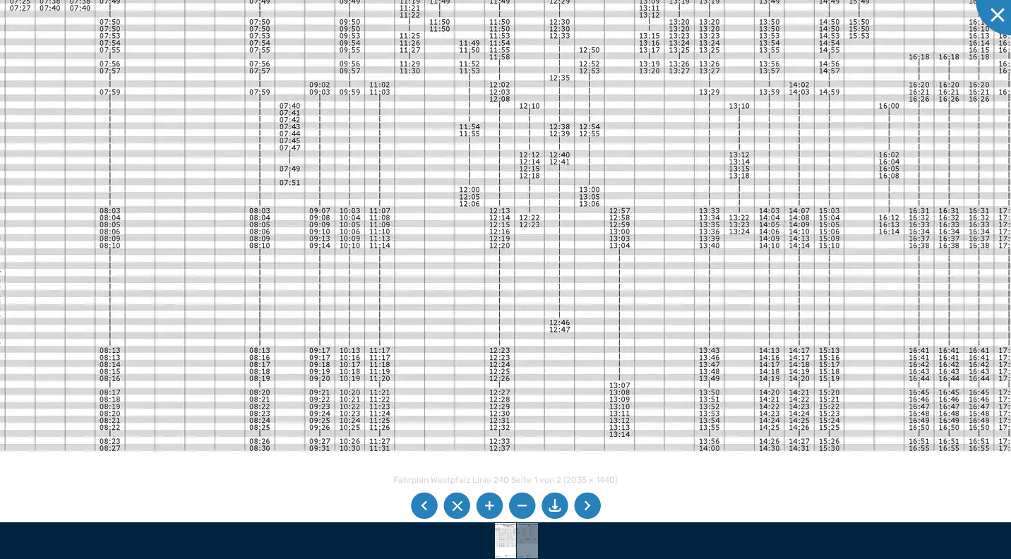
click at [444, 504] on div "Fahrplan Westpfalz Linie 240 Seite 1 von 2 (2035 × 1440) 100%" at bounding box center [505, 279] width 1011 height 559
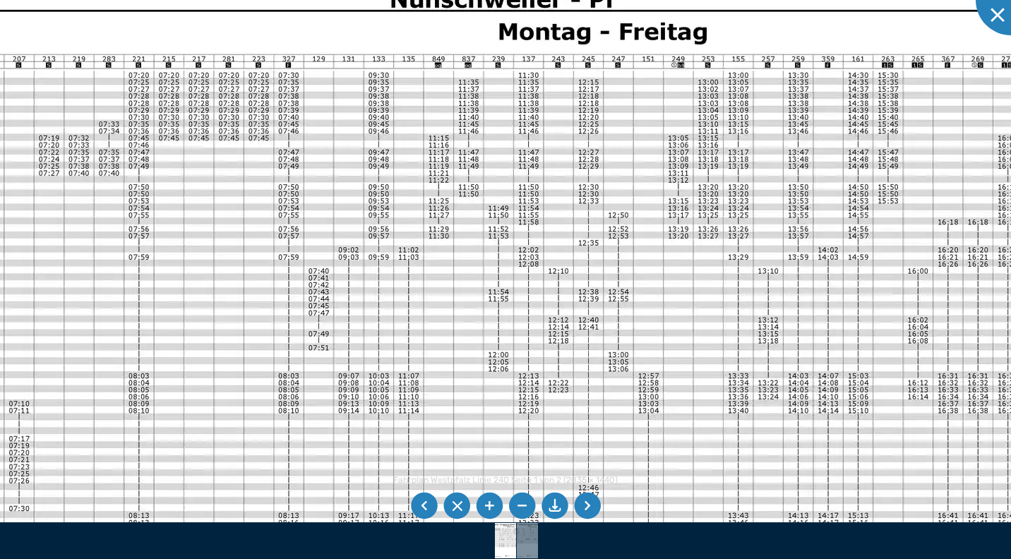
click at [511, 508] on div "Fahrplan Westpfalz Linie 240 Seite 1 von 2 (2035 × 1440) 100%" at bounding box center [505, 279] width 1011 height 559
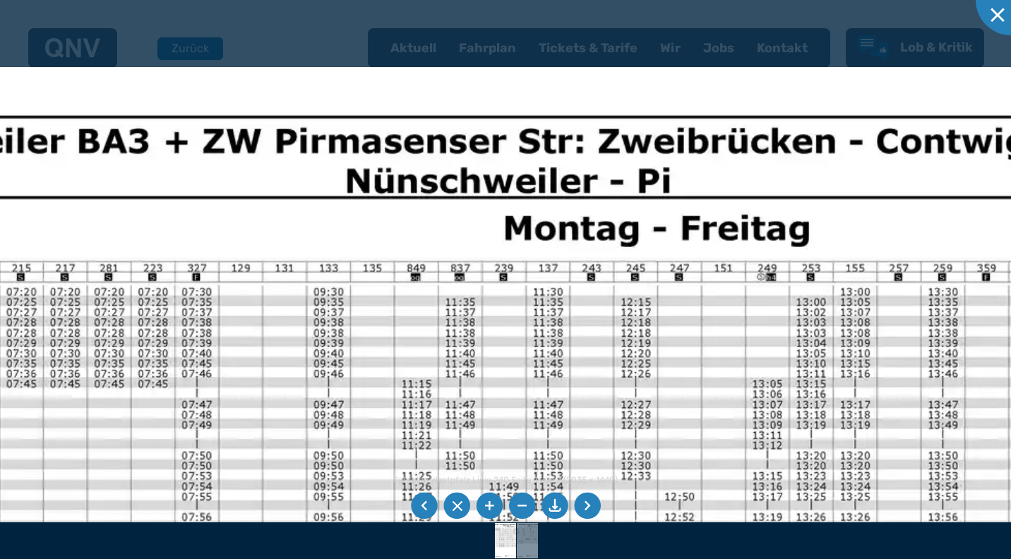
click at [570, 493] on div "Fahrplan Westpfalz Linie 240 Seite 1 von 2 (2035 × 1440) 146%" at bounding box center [505, 279] width 1011 height 559
